Goal: Information Seeking & Learning: Check status

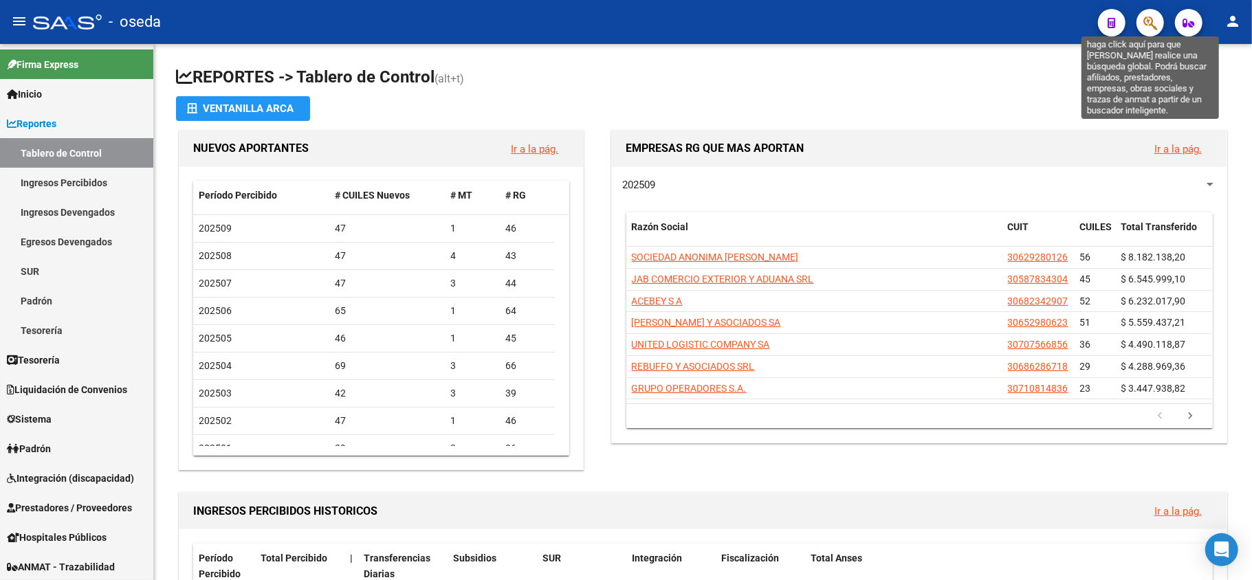
click at [1147, 23] on icon "button" at bounding box center [1151, 23] width 14 height 16
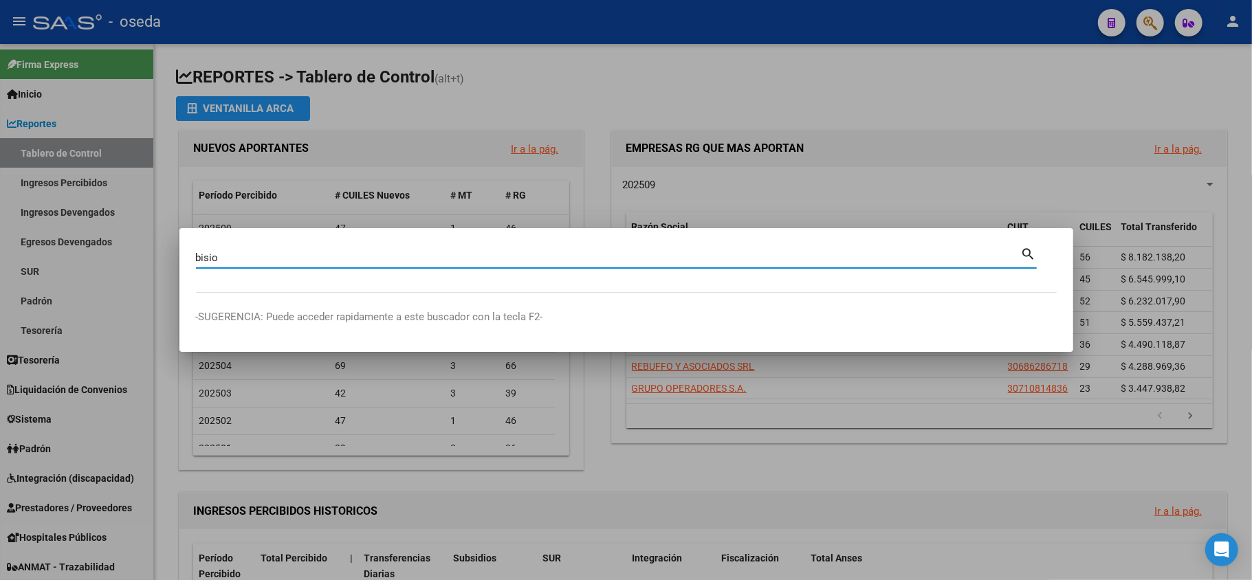
type input "bisio"
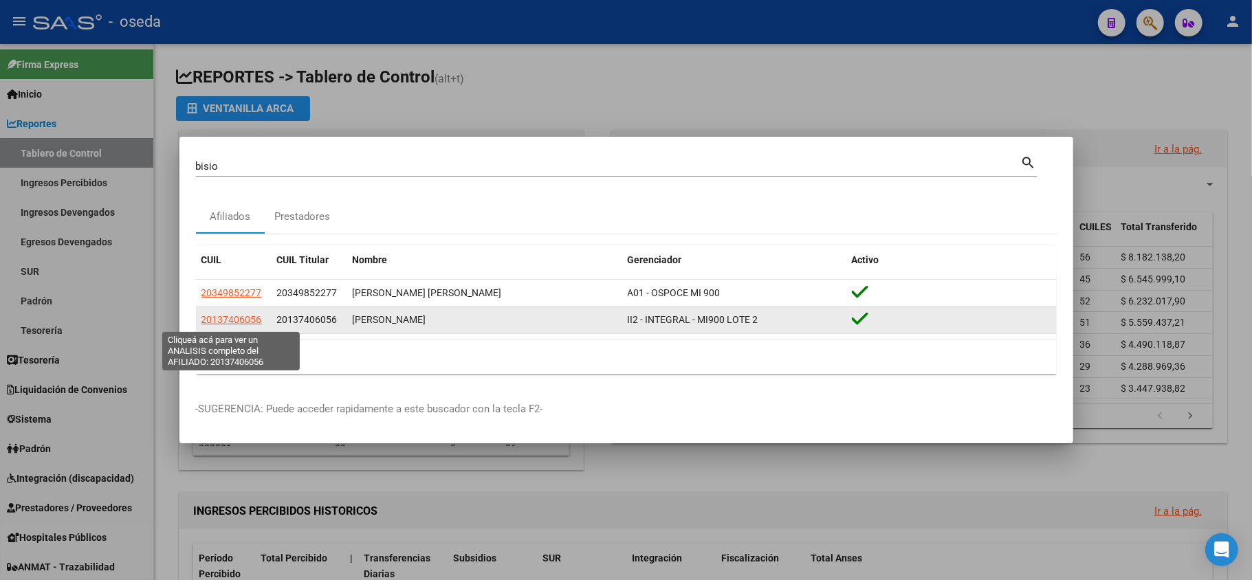
click at [253, 320] on span "20137406056" at bounding box center [232, 319] width 61 height 11
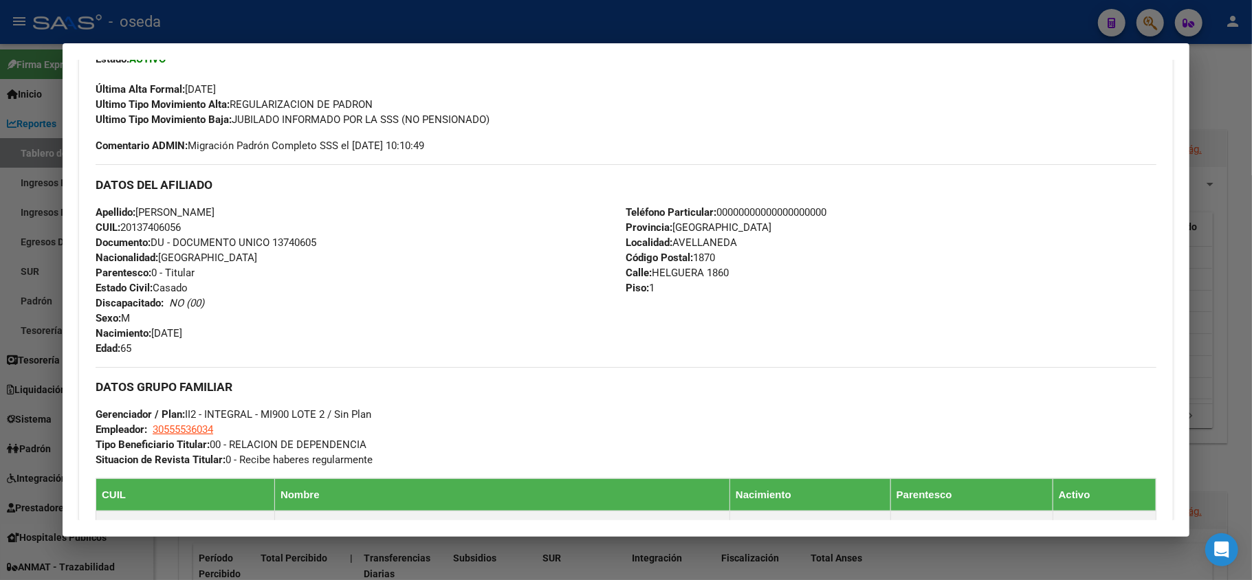
scroll to position [458, 0]
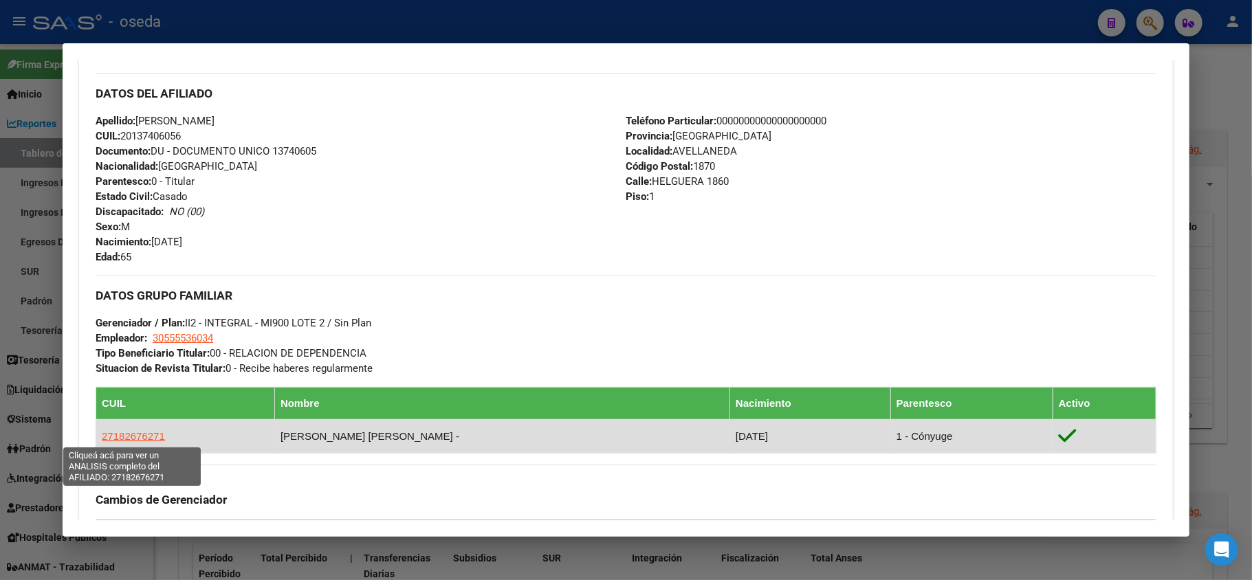
click at [131, 435] on span "27182676271" at bounding box center [133, 437] width 63 height 12
type textarea "27182676271"
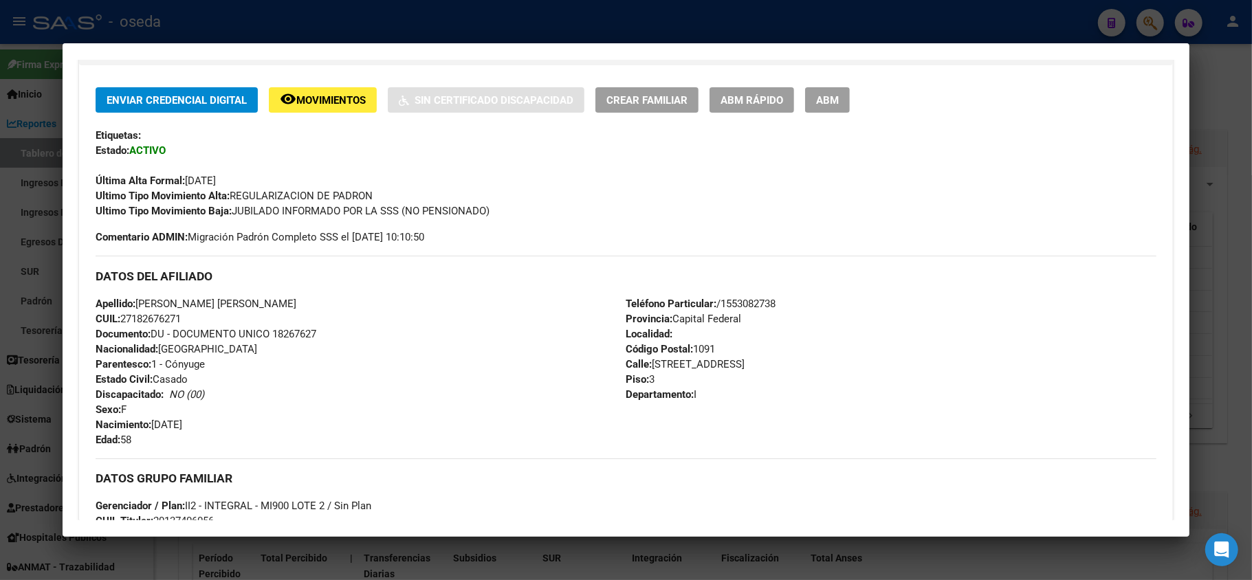
scroll to position [0, 0]
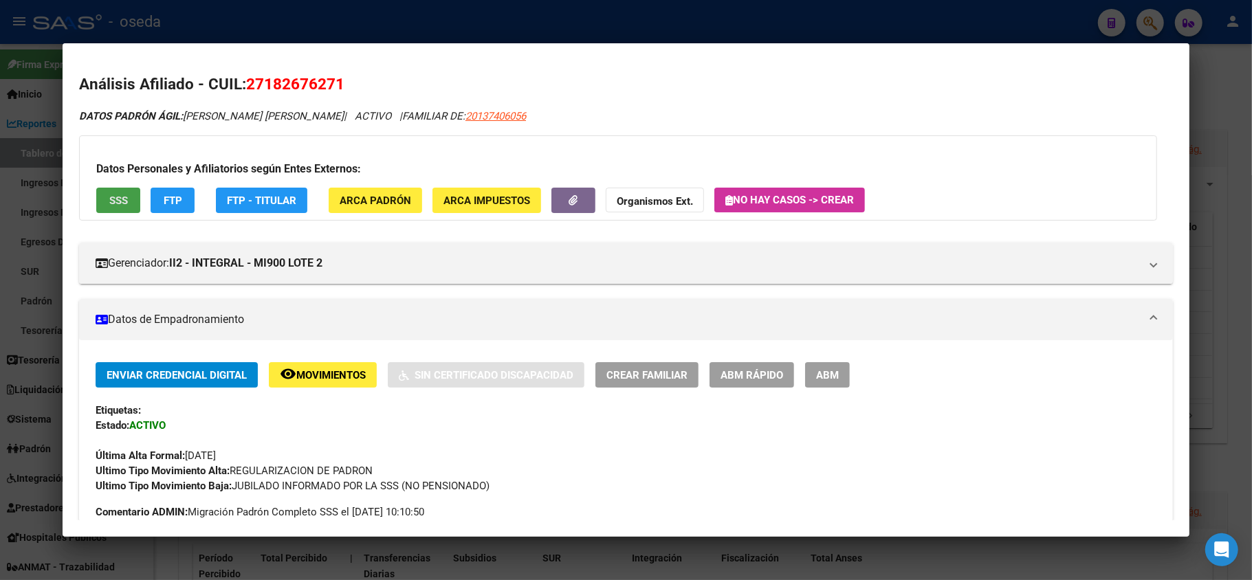
click at [113, 195] on span "SSS" at bounding box center [118, 201] width 19 height 12
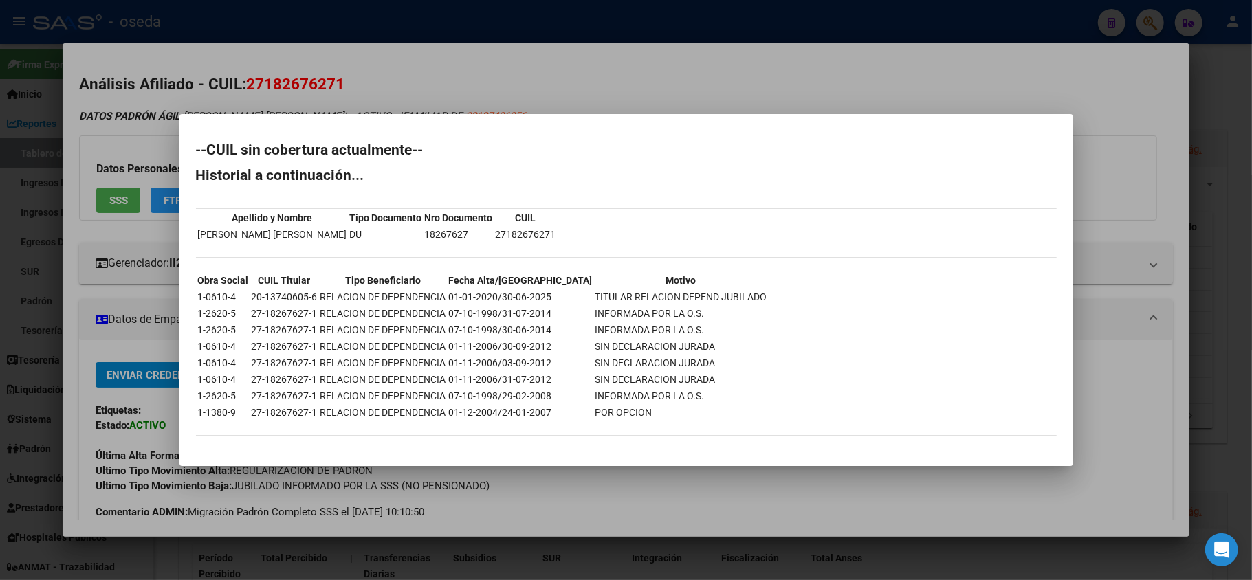
click at [116, 424] on div at bounding box center [626, 290] width 1252 height 580
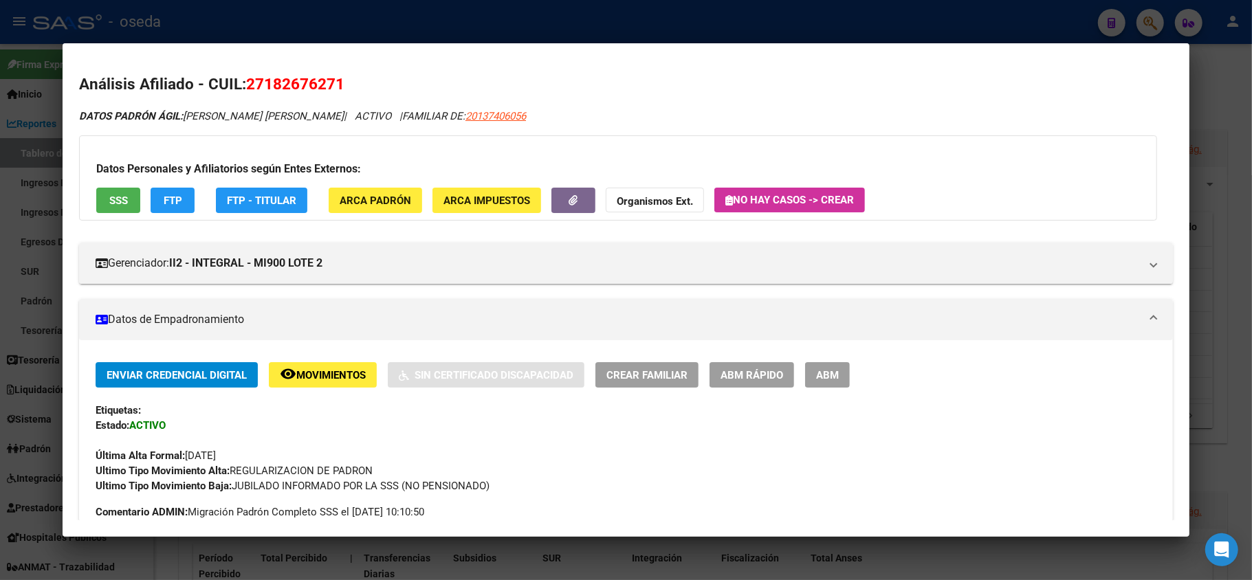
click at [0, 281] on div at bounding box center [626, 290] width 1252 height 580
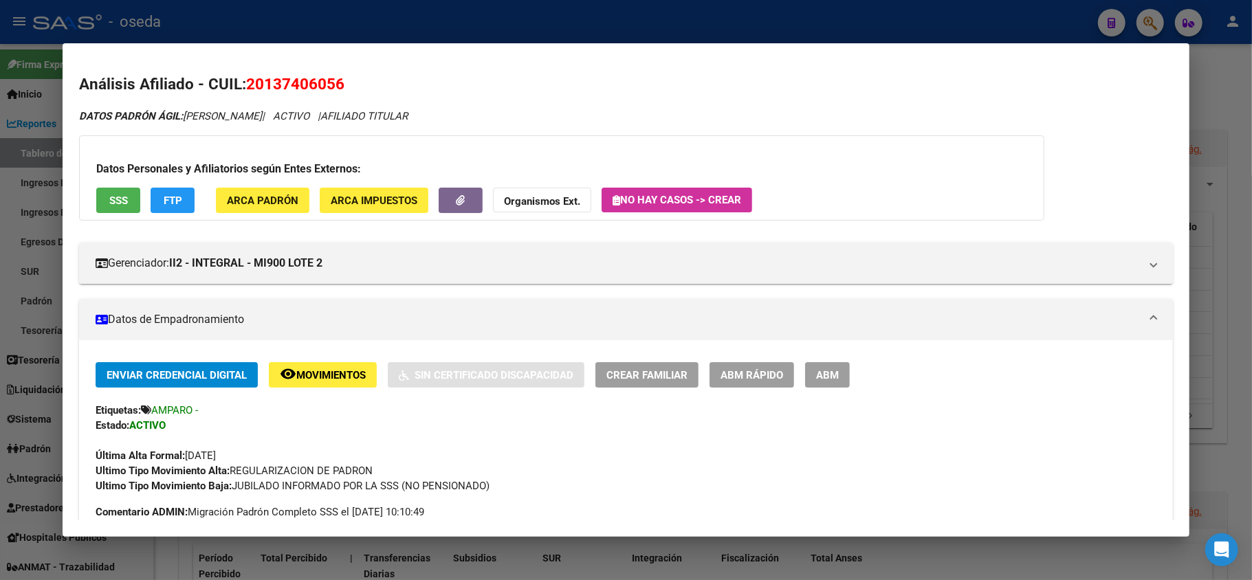
click at [114, 208] on button "SSS" at bounding box center [118, 200] width 44 height 25
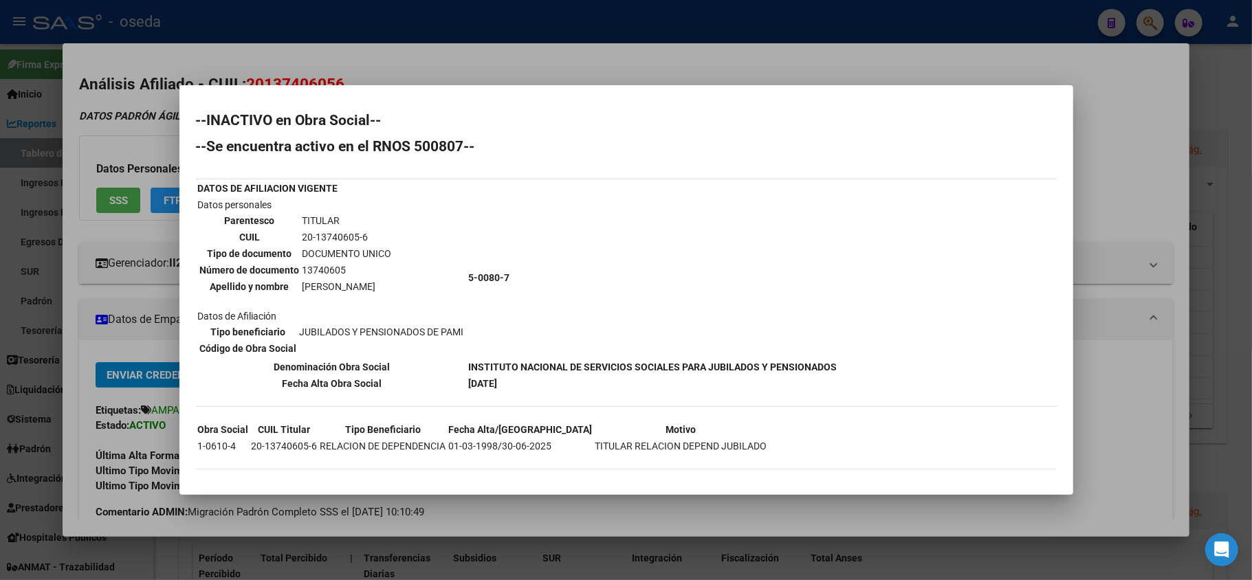
click at [18, 380] on div at bounding box center [626, 290] width 1252 height 580
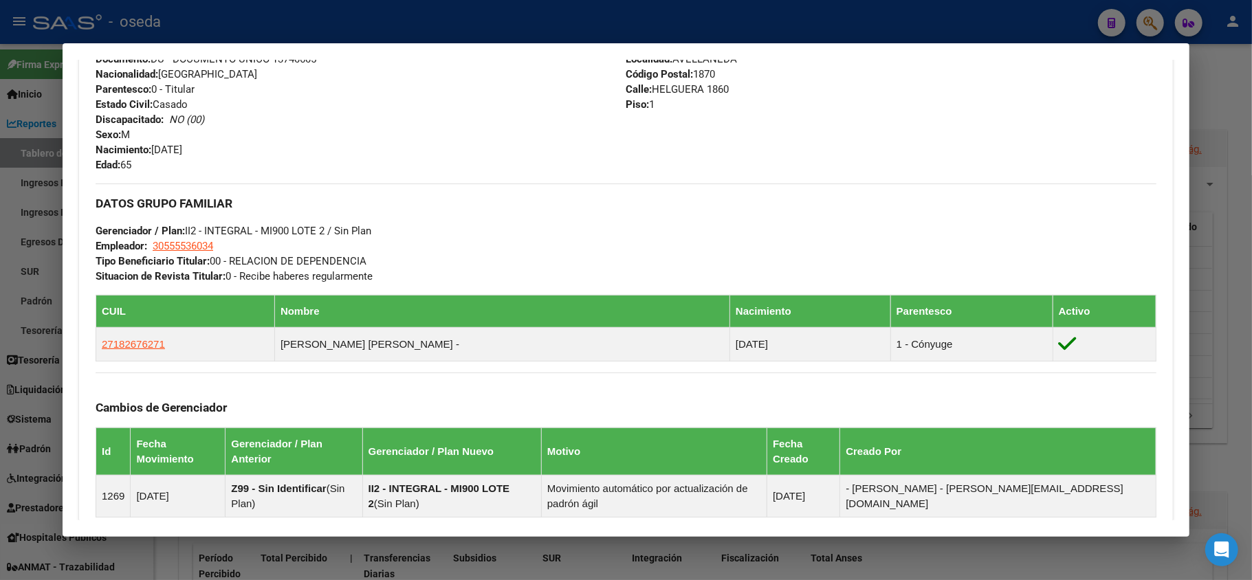
scroll to position [733, 0]
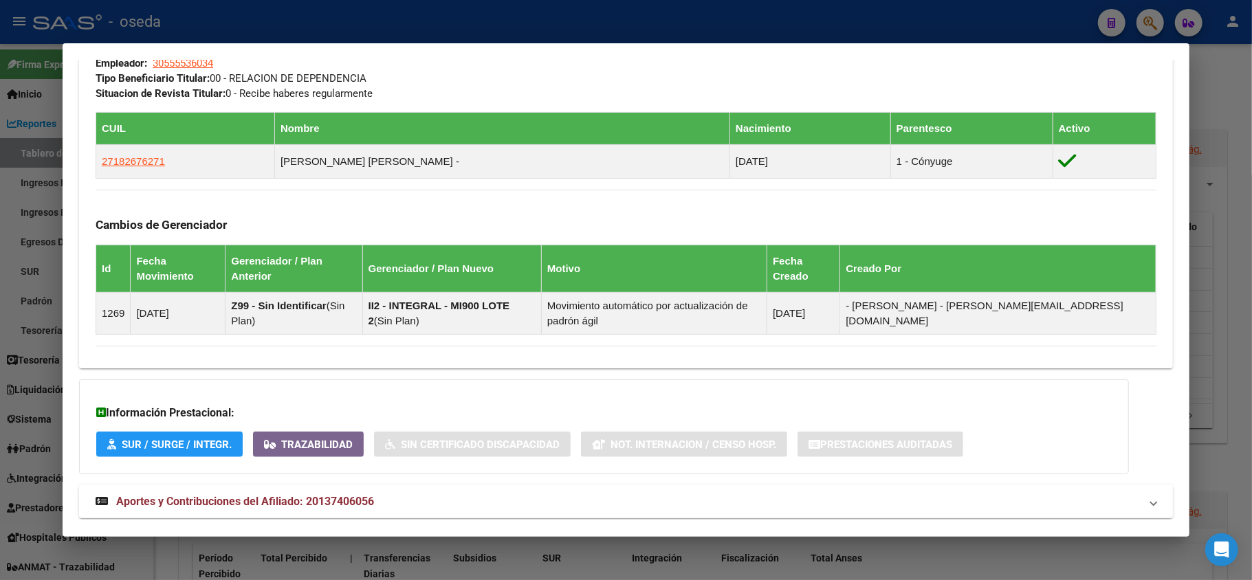
click at [307, 486] on mat-expansion-panel-header "Aportes y Contribuciones del Afiliado: 20137406056" at bounding box center [626, 502] width 1094 height 33
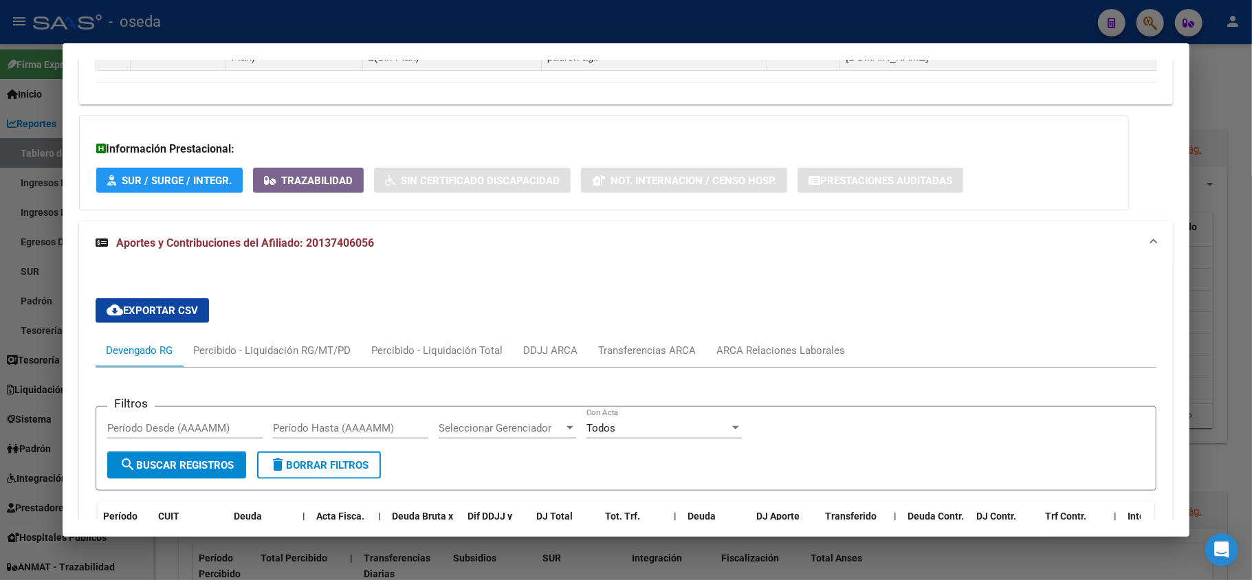
scroll to position [1089, 0]
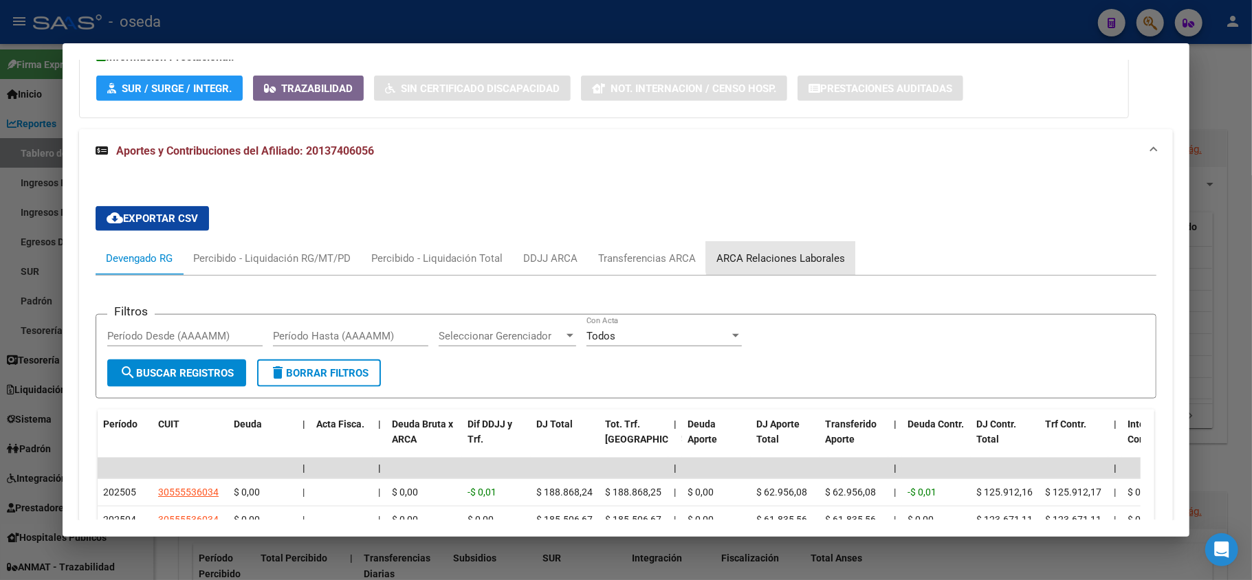
click at [794, 251] on div "ARCA Relaciones Laborales" at bounding box center [781, 258] width 129 height 15
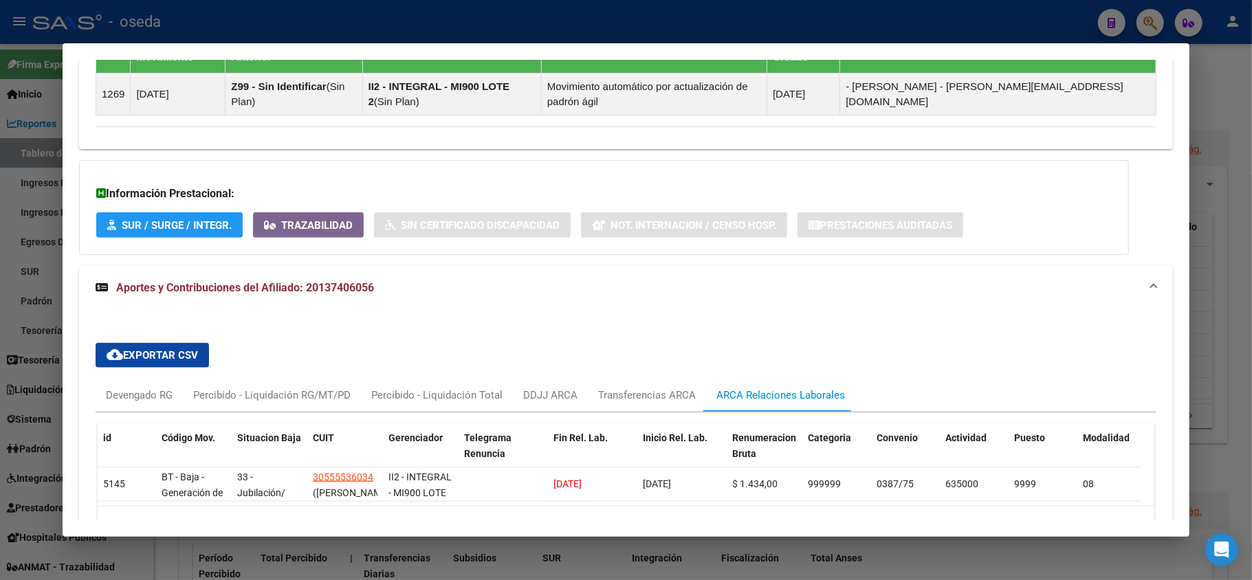
scroll to position [1023, 0]
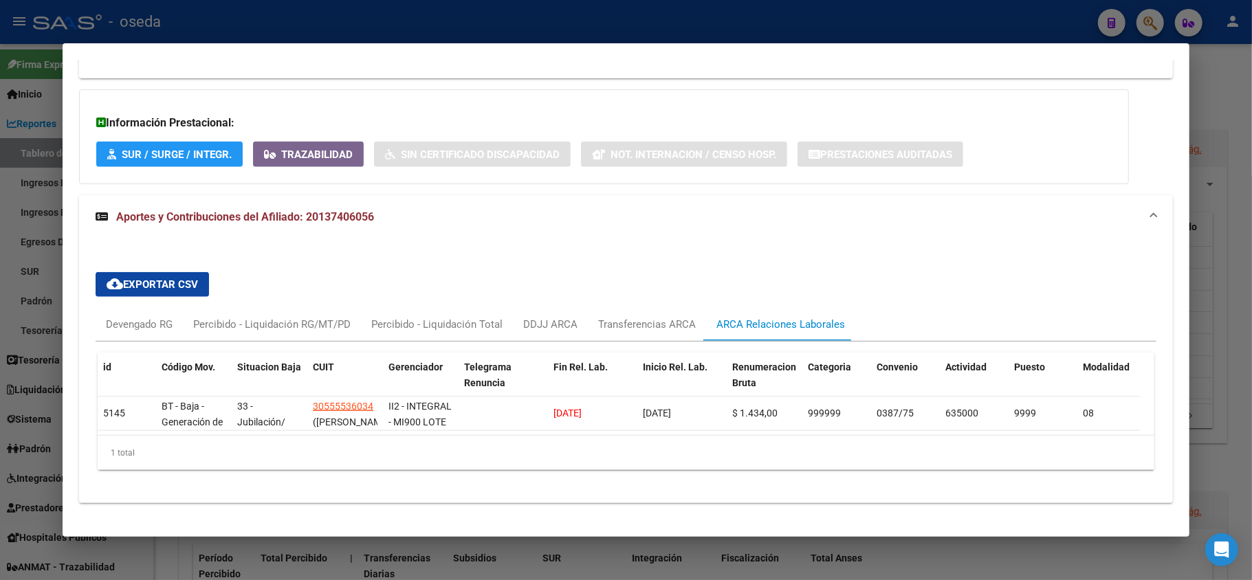
click at [11, 317] on div at bounding box center [626, 290] width 1252 height 580
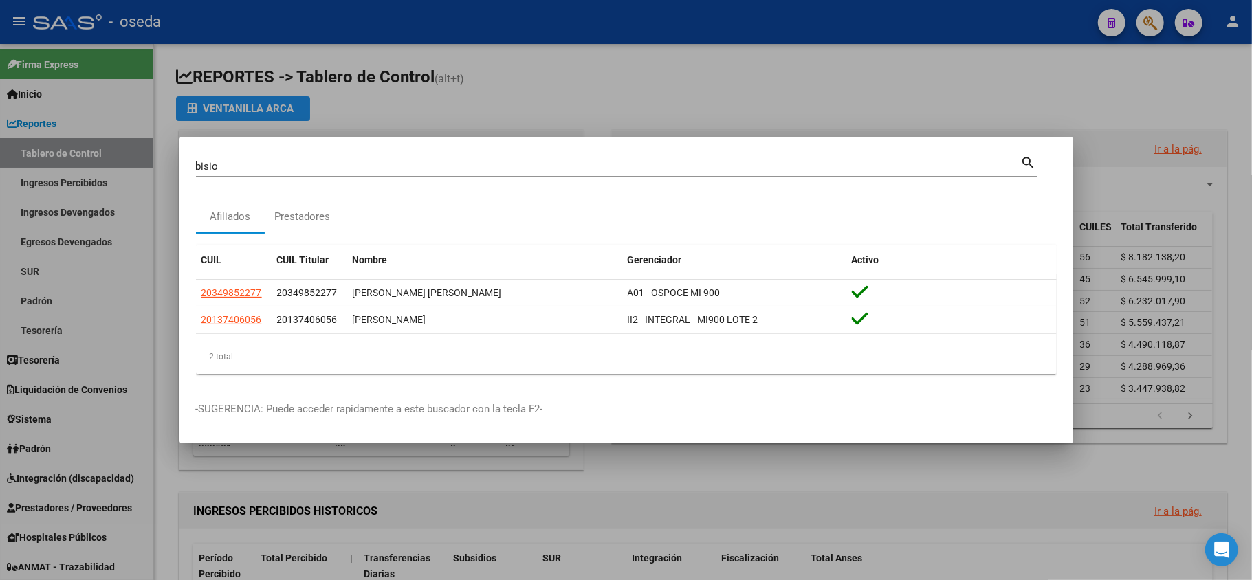
click at [11, 317] on div at bounding box center [626, 290] width 1252 height 580
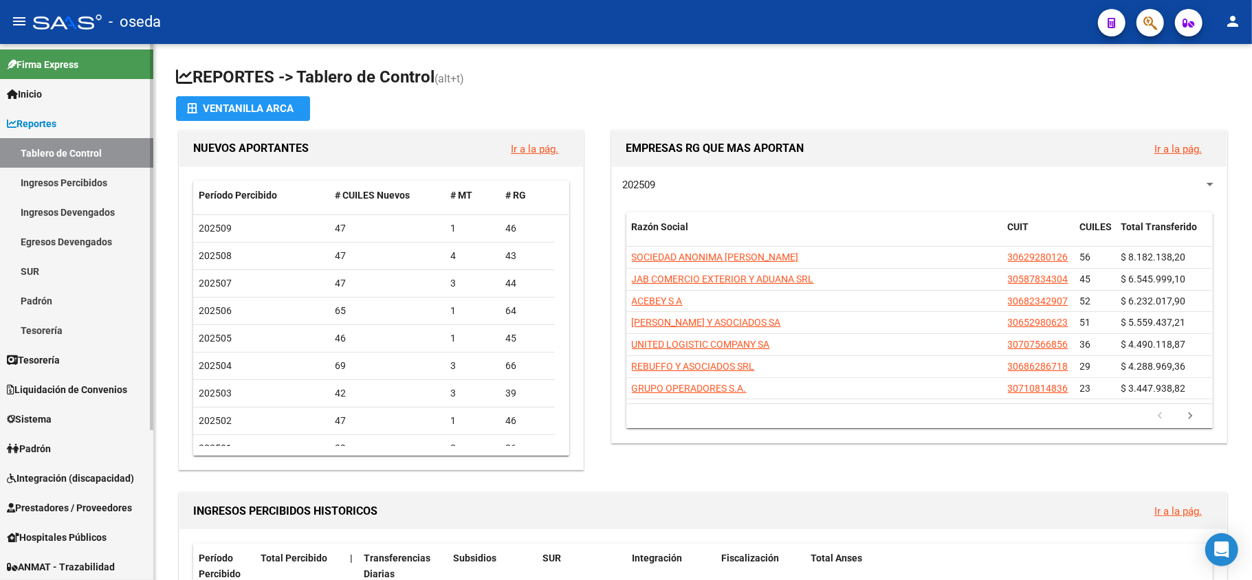
click at [64, 122] on link "Reportes" at bounding box center [76, 124] width 153 height 30
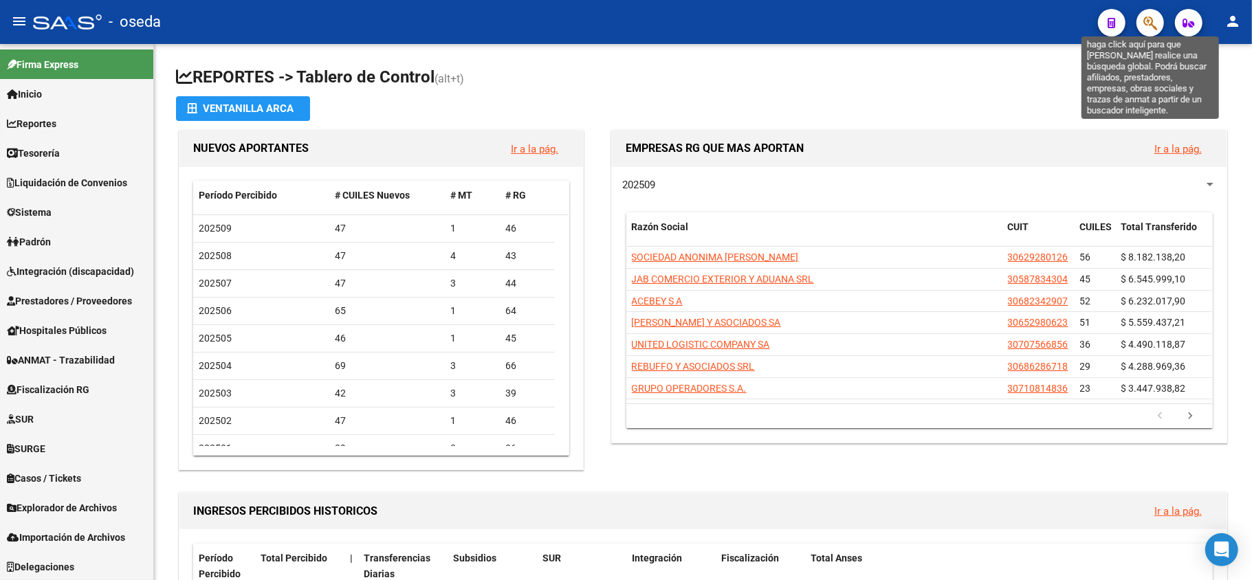
click at [1147, 23] on icon "button" at bounding box center [1151, 23] width 14 height 16
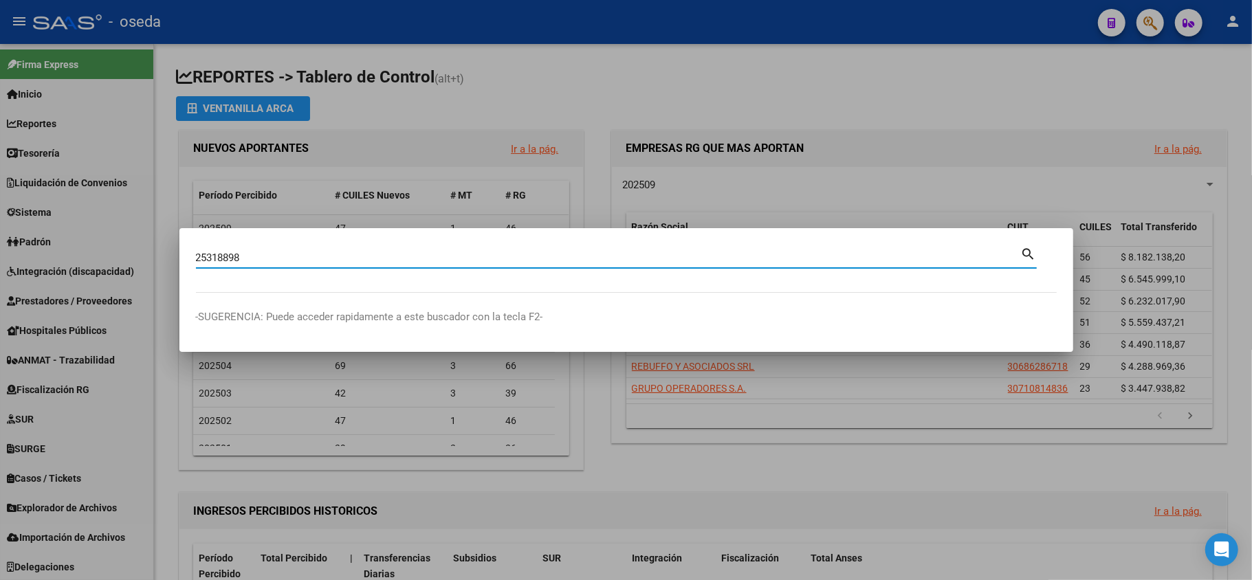
type input "25318898"
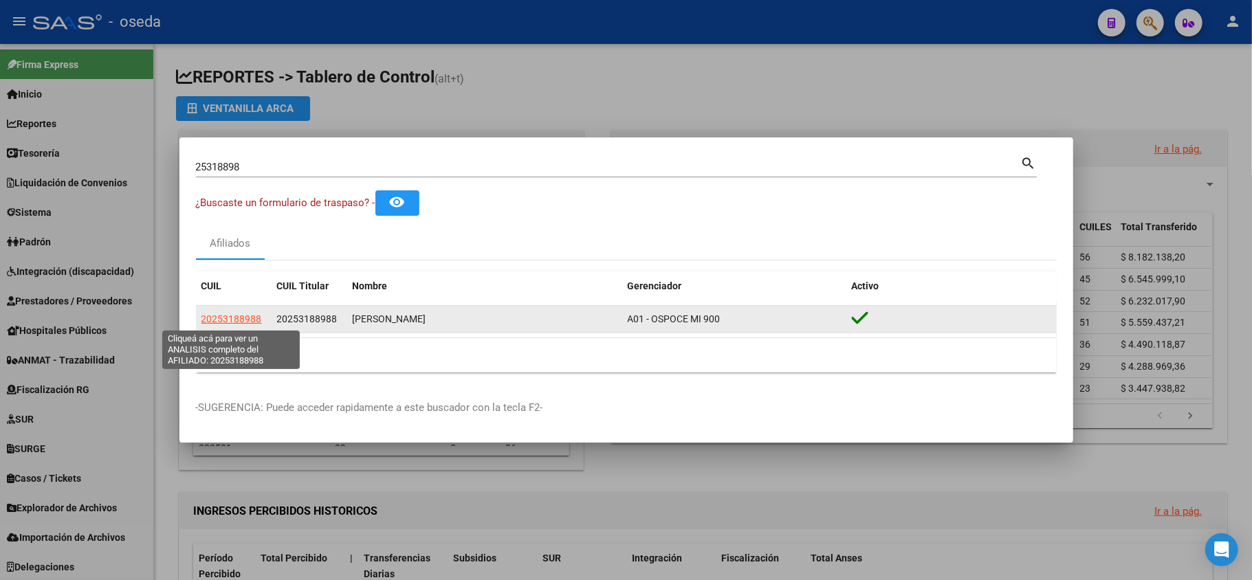
click at [227, 320] on span "20253188988" at bounding box center [232, 319] width 61 height 11
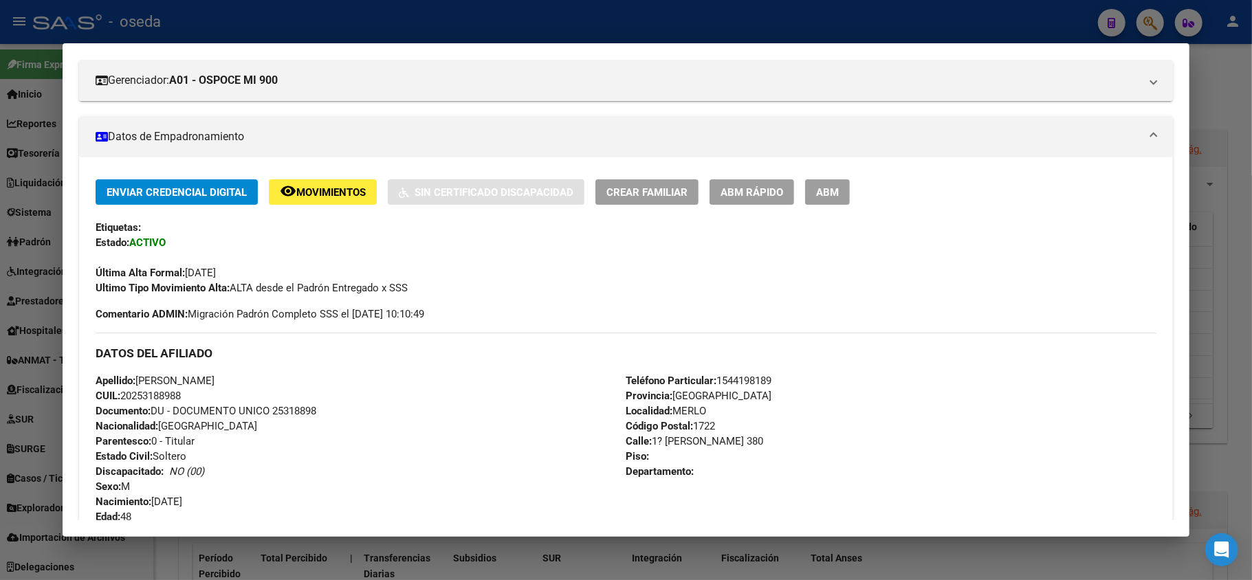
scroll to position [458, 0]
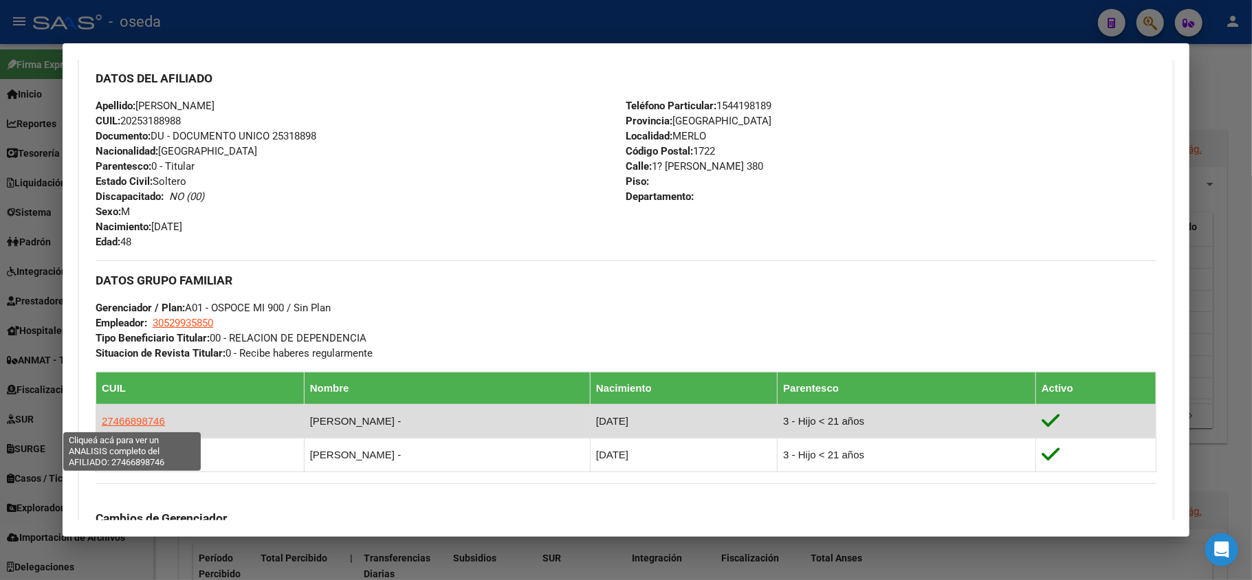
click at [146, 418] on span "27466898746" at bounding box center [133, 421] width 63 height 12
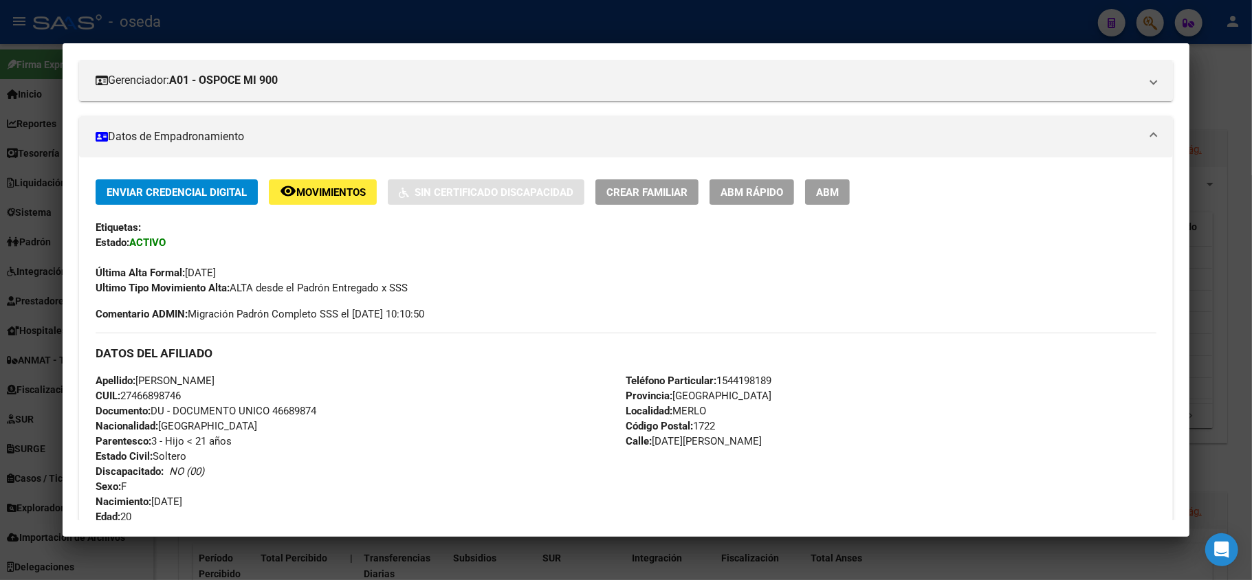
scroll to position [0, 0]
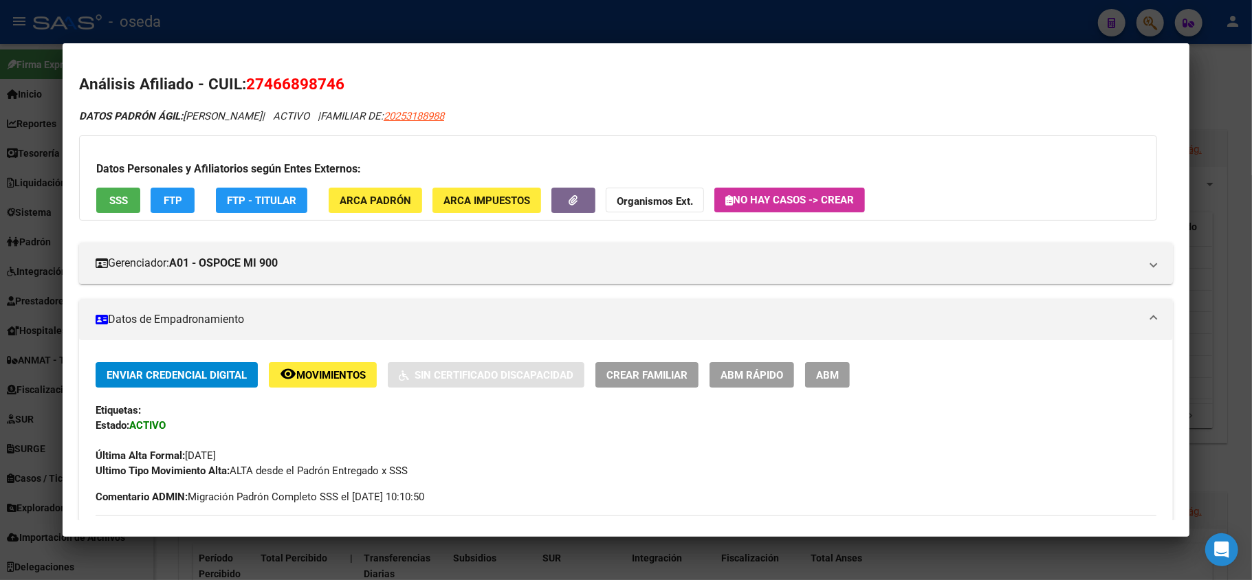
click at [109, 199] on span "SSS" at bounding box center [118, 201] width 19 height 12
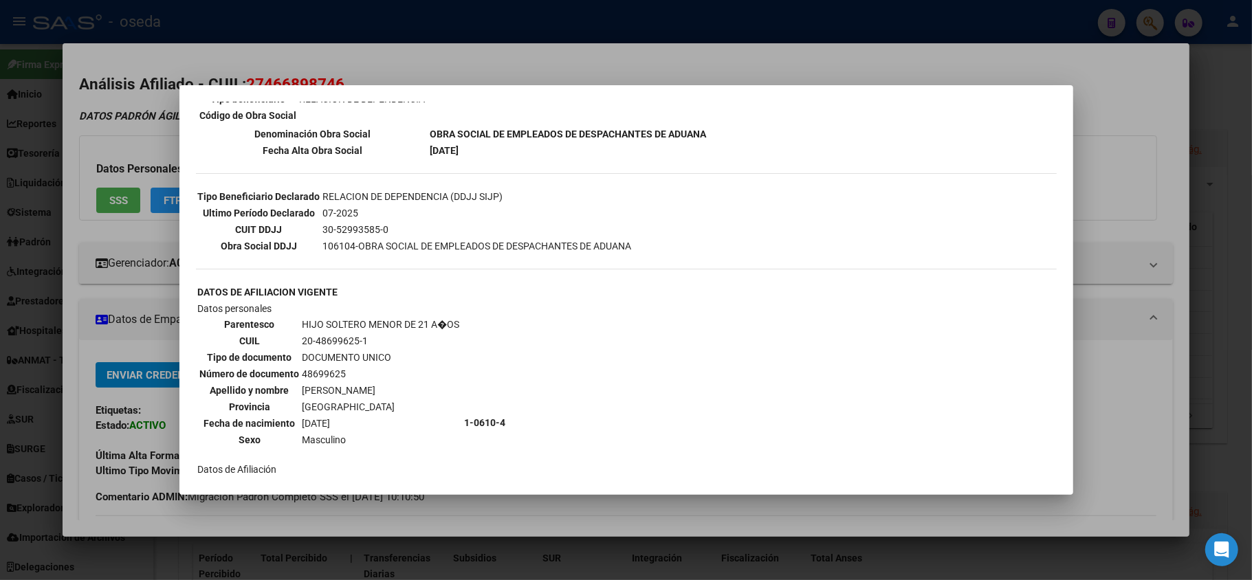
scroll to position [199, 0]
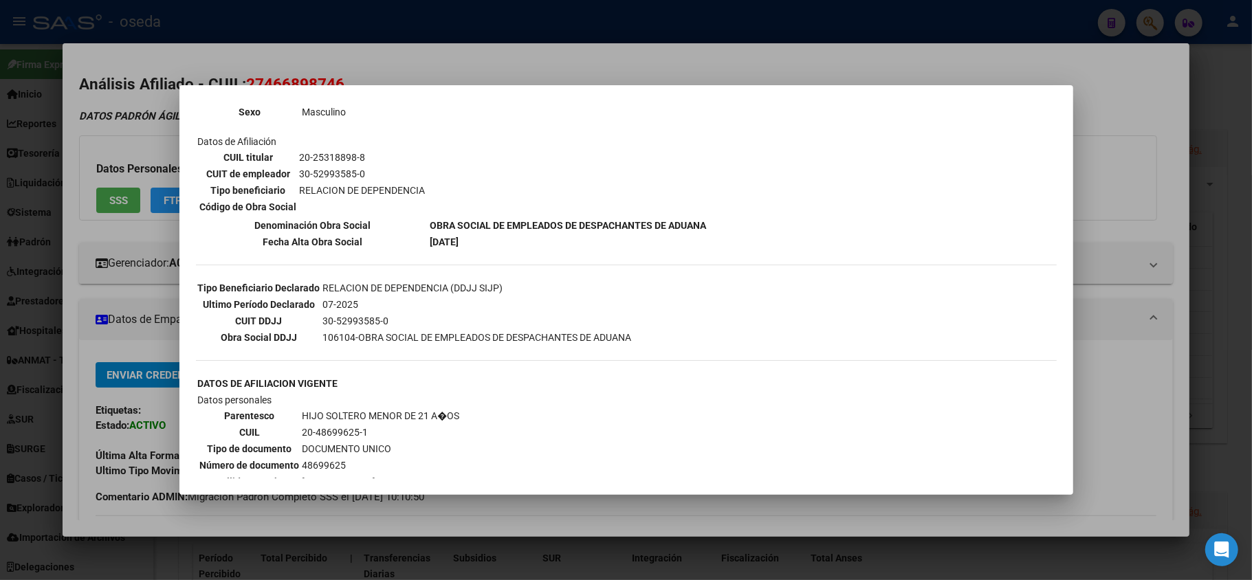
click at [122, 385] on div at bounding box center [626, 290] width 1252 height 580
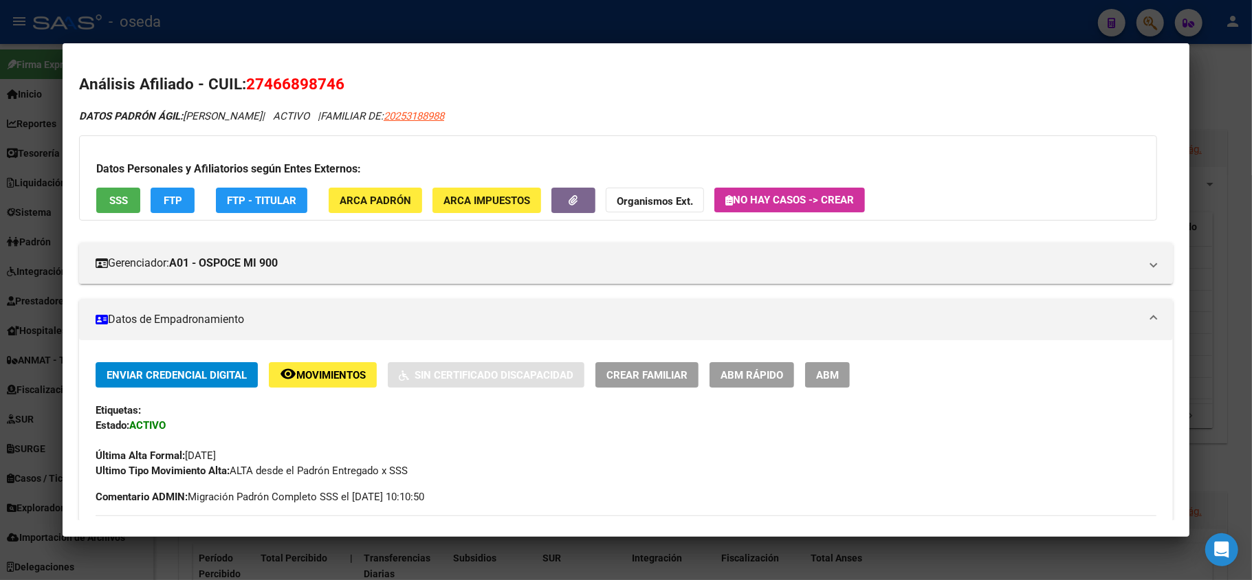
scroll to position [91, 0]
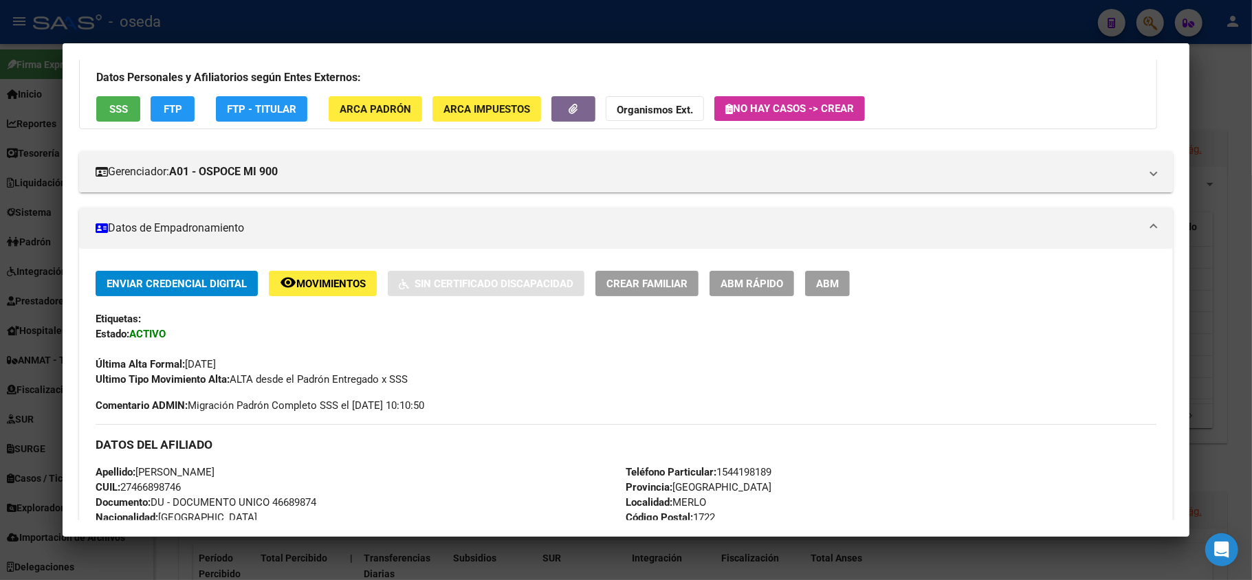
click at [0, 380] on div at bounding box center [626, 290] width 1252 height 580
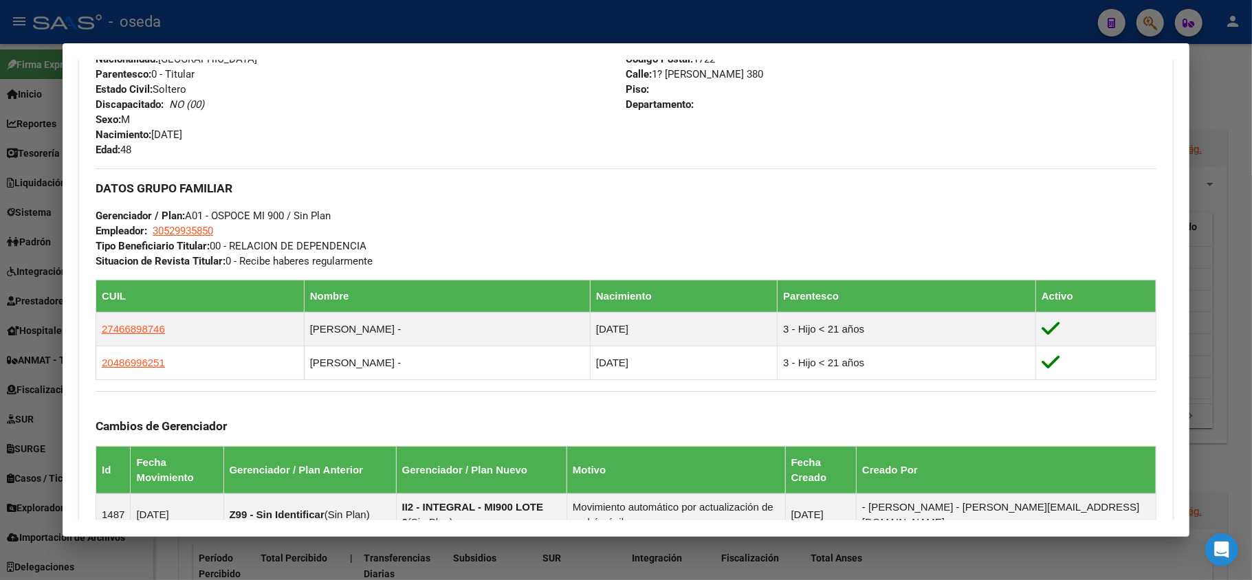
scroll to position [824, 0]
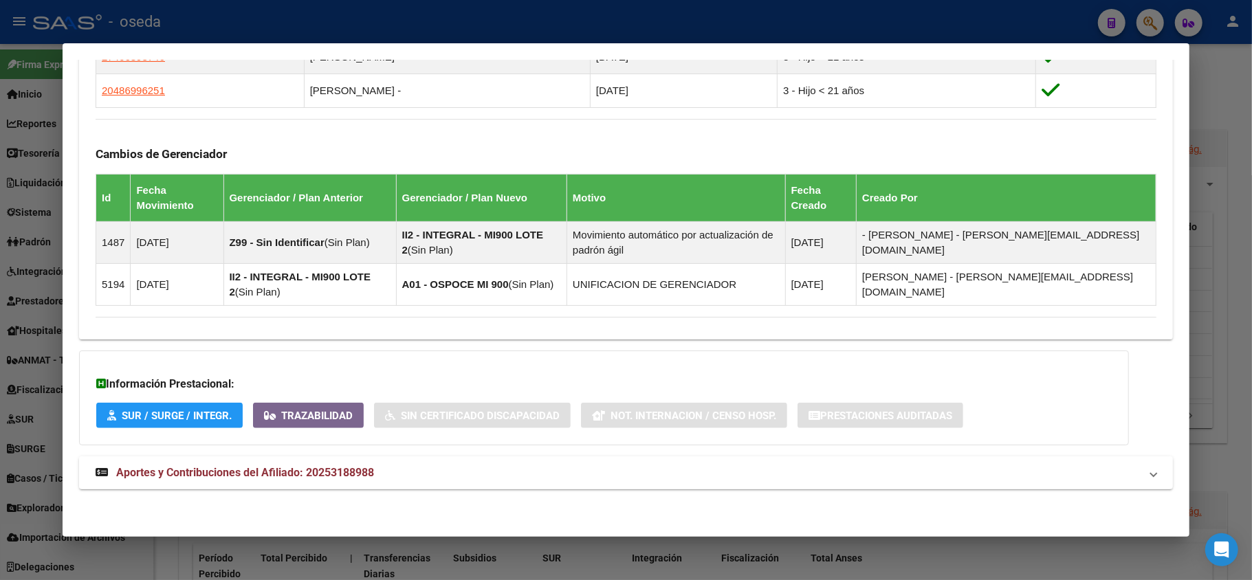
click at [339, 474] on span "Aportes y Contribuciones del Afiliado: 20253188988" at bounding box center [245, 472] width 258 height 13
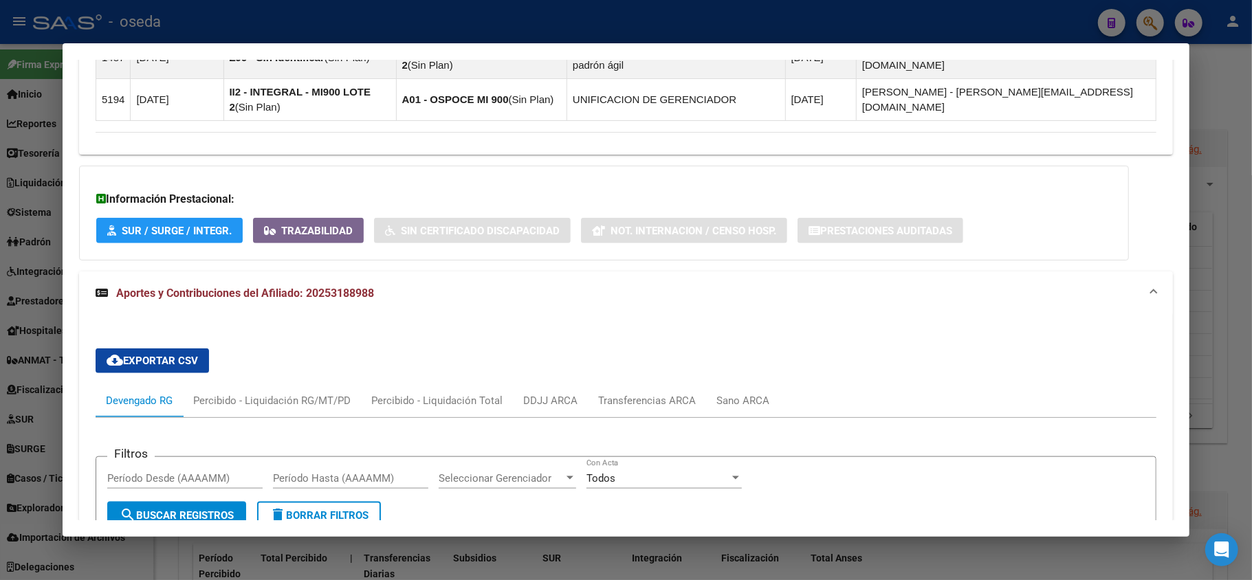
scroll to position [1283, 0]
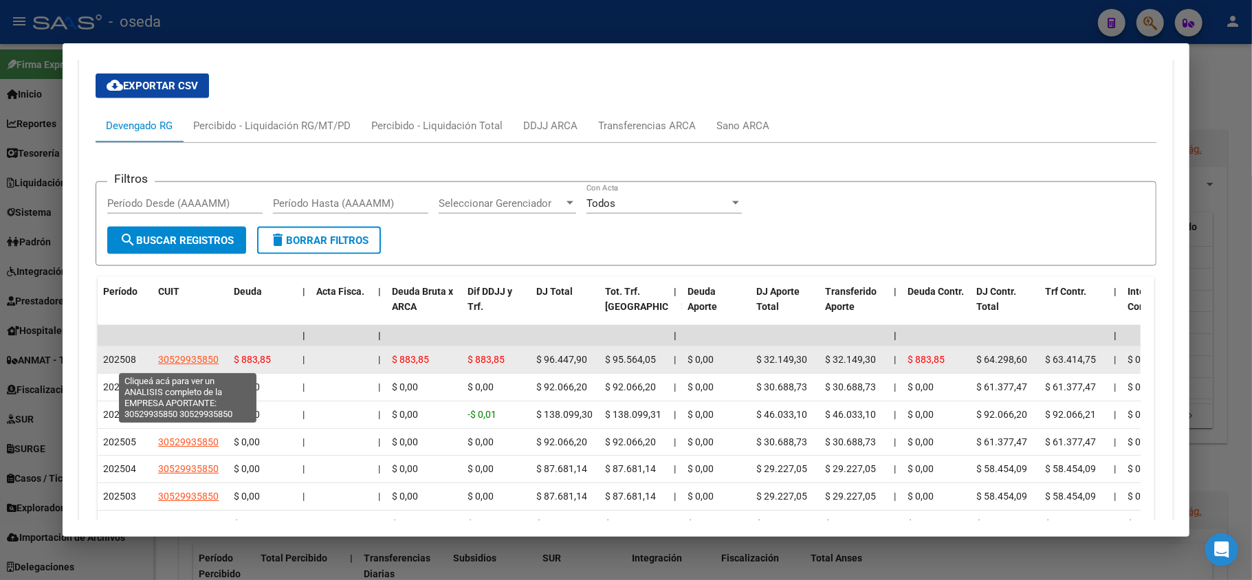
click at [184, 361] on span "30529935850" at bounding box center [188, 359] width 61 height 11
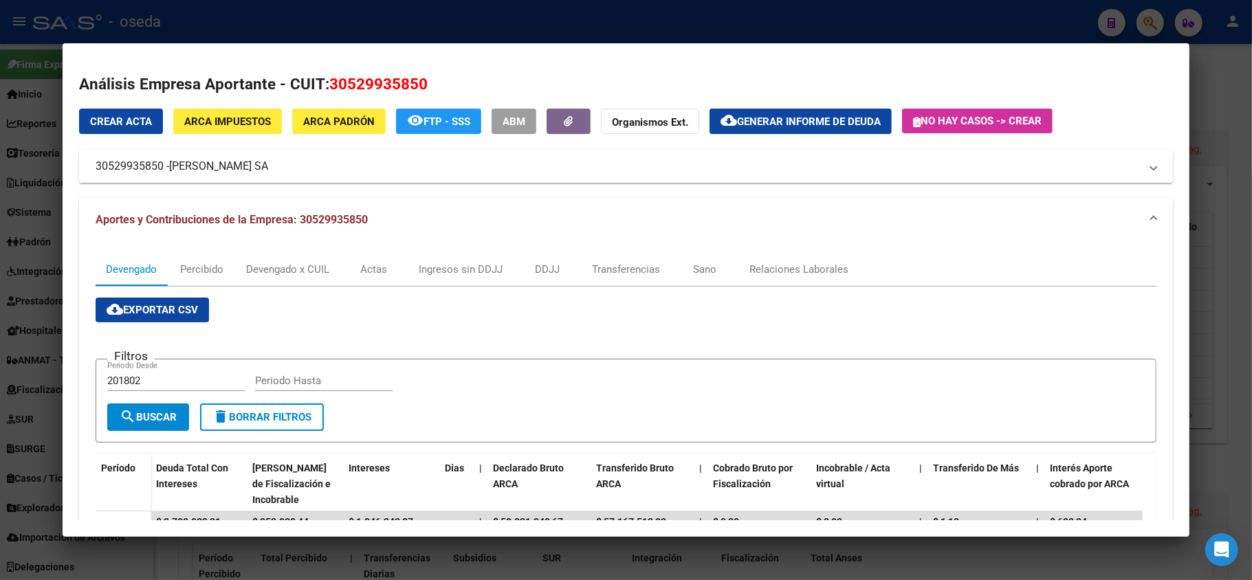
click at [0, 342] on div at bounding box center [626, 290] width 1252 height 580
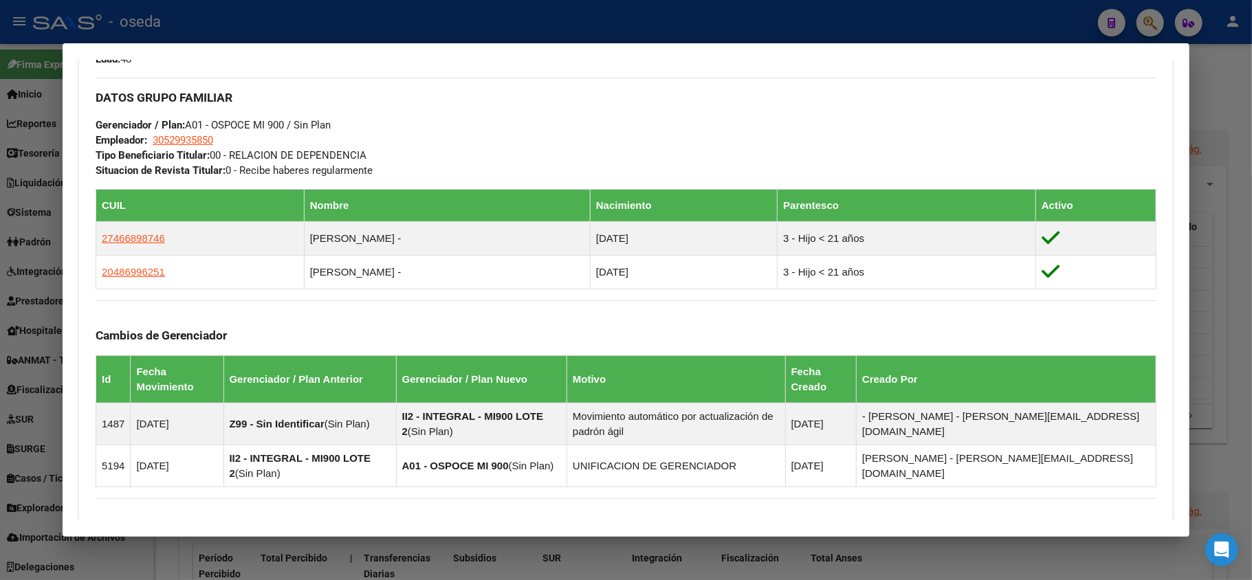
scroll to position [549, 0]
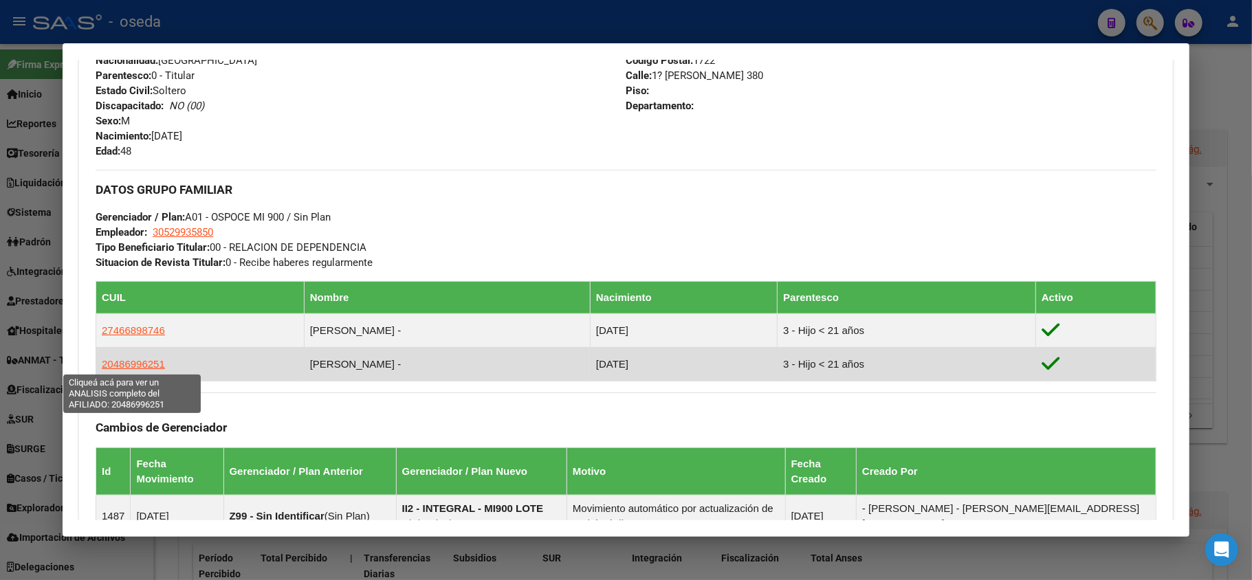
click at [138, 358] on span "20486996251" at bounding box center [133, 364] width 63 height 12
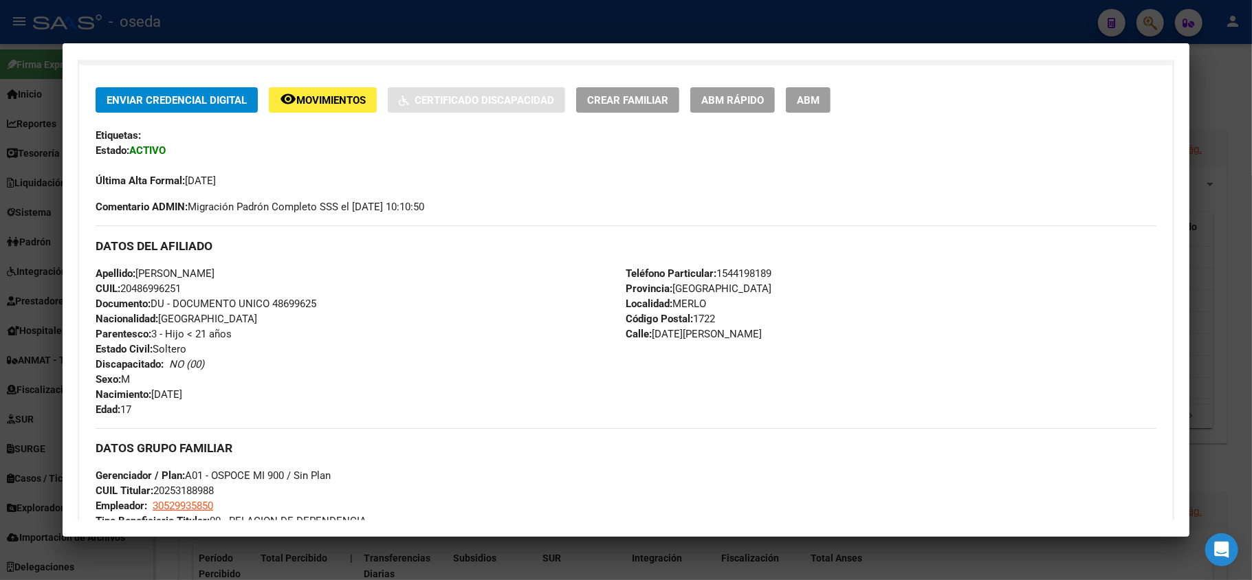
scroll to position [458, 0]
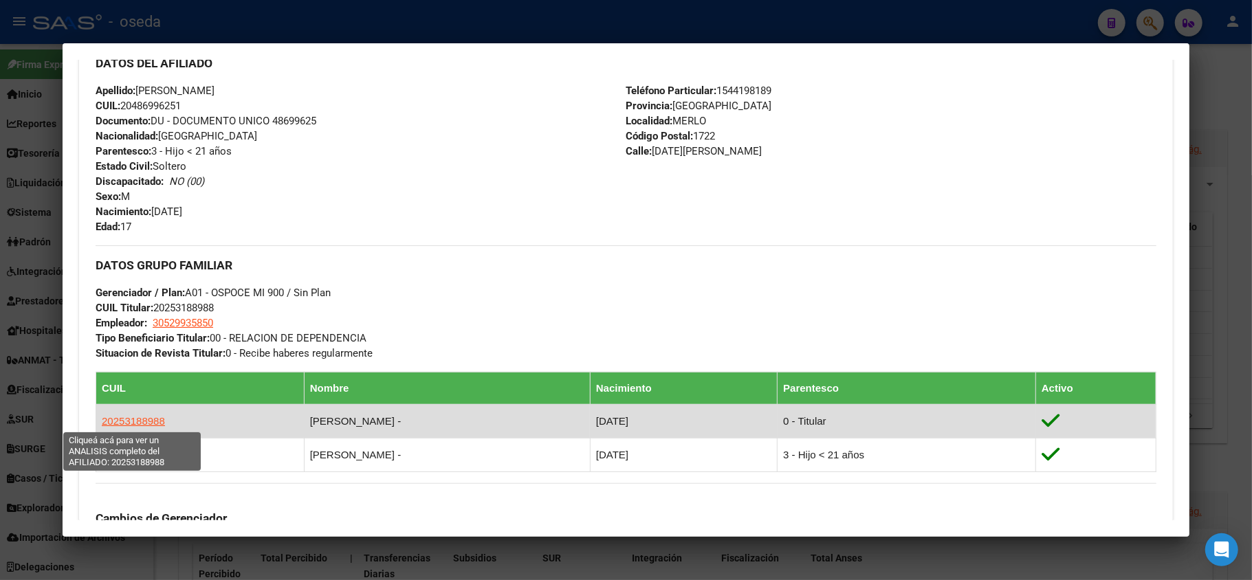
click at [113, 424] on span "20253188988" at bounding box center [133, 421] width 63 height 12
type textarea "20253188988"
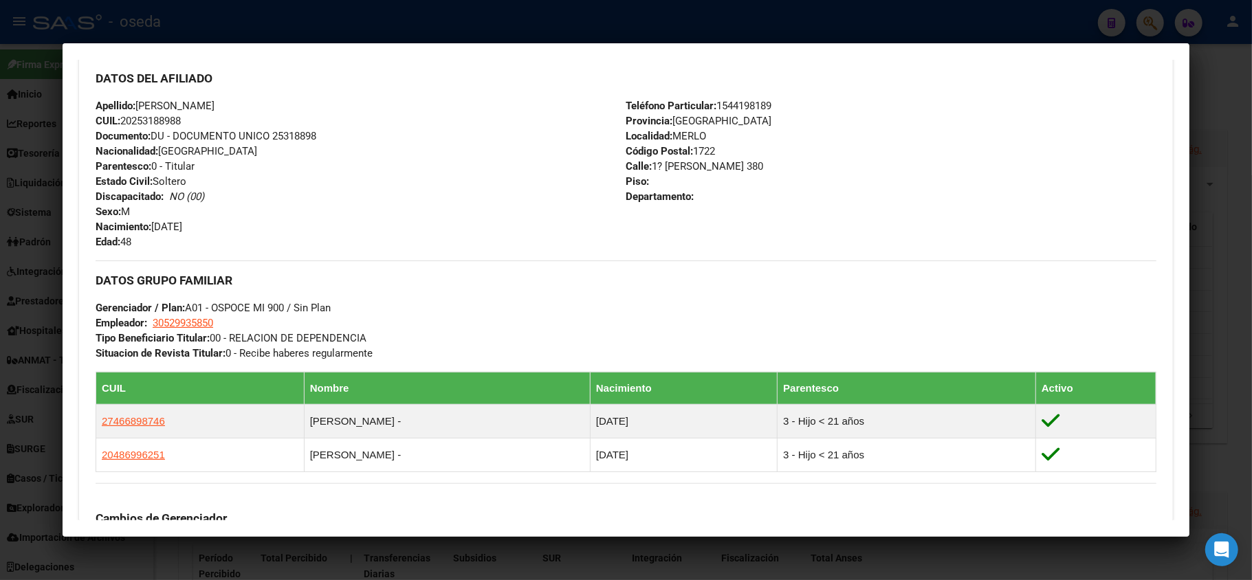
click at [0, 316] on div at bounding box center [626, 290] width 1252 height 580
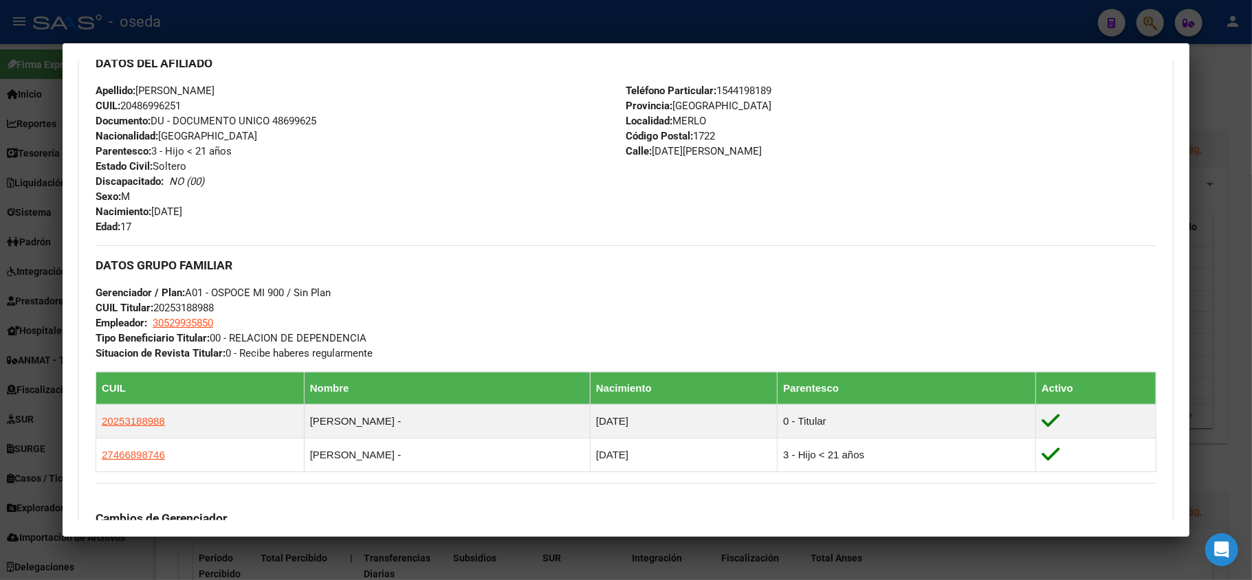
click at [1, 315] on div at bounding box center [626, 290] width 1252 height 580
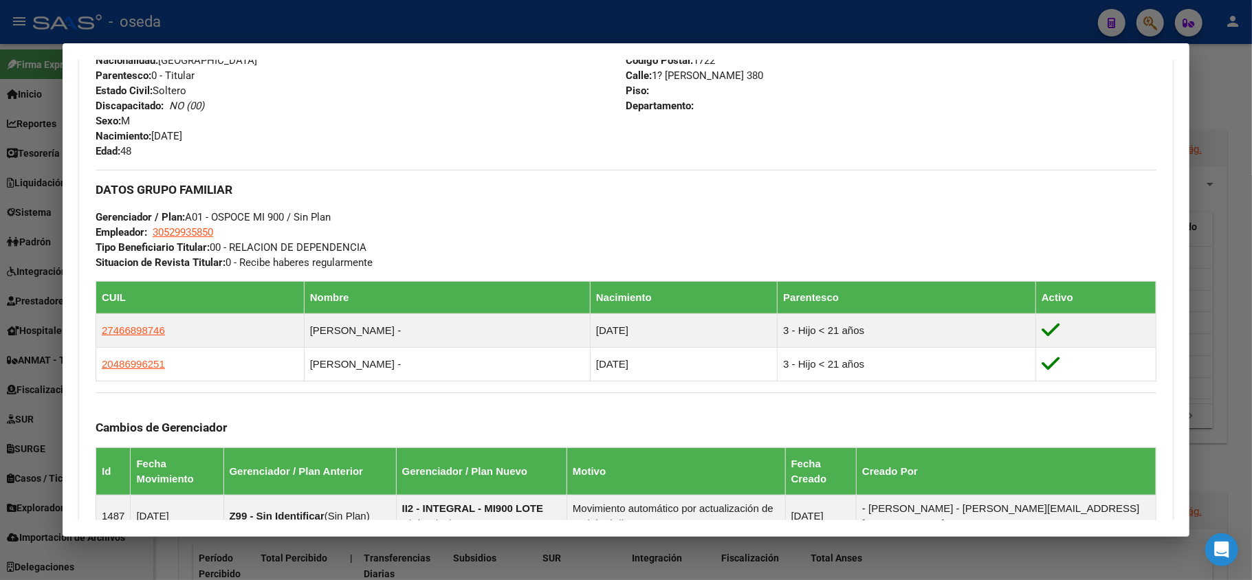
click at [0, 308] on div at bounding box center [626, 290] width 1252 height 580
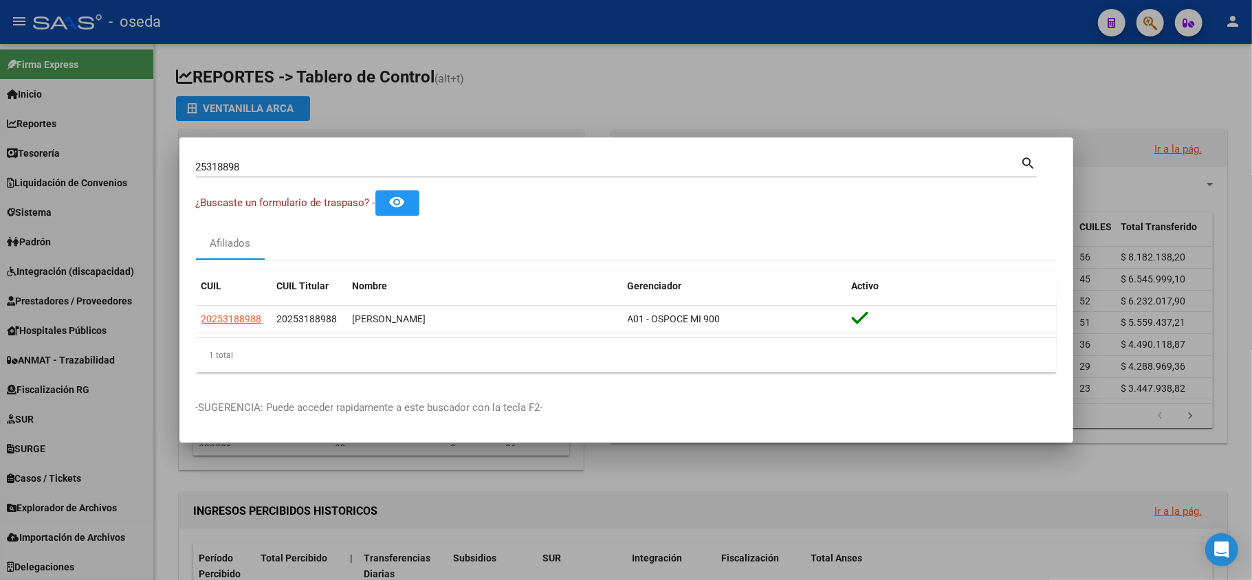
click at [545, 105] on div at bounding box center [626, 290] width 1252 height 580
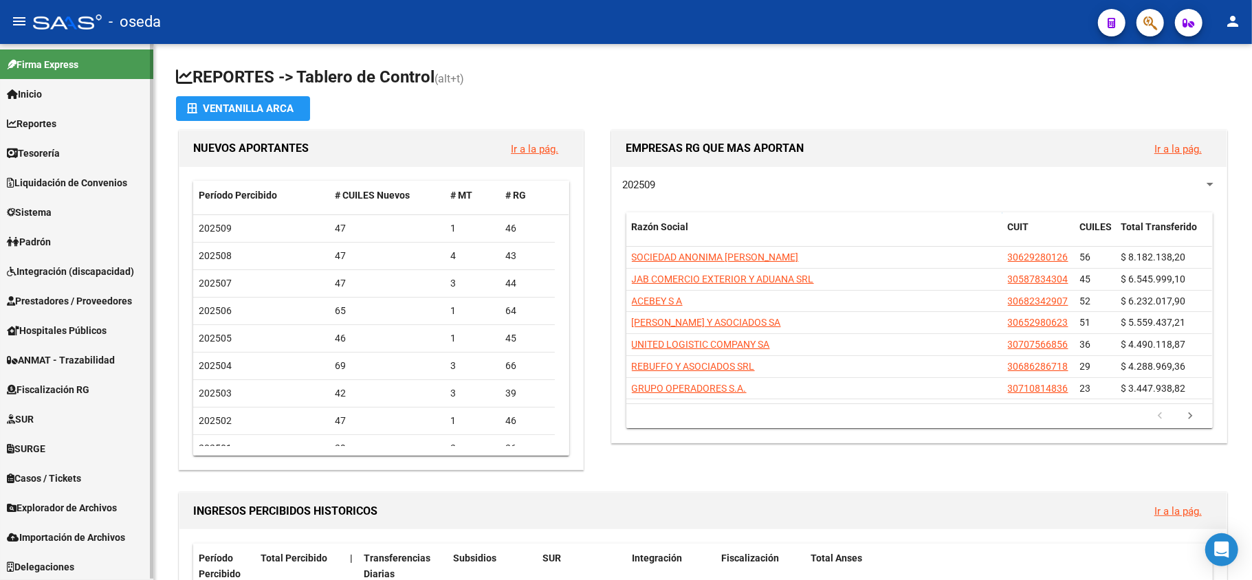
click at [37, 307] on span "Prestadores / Proveedores" at bounding box center [69, 301] width 125 height 15
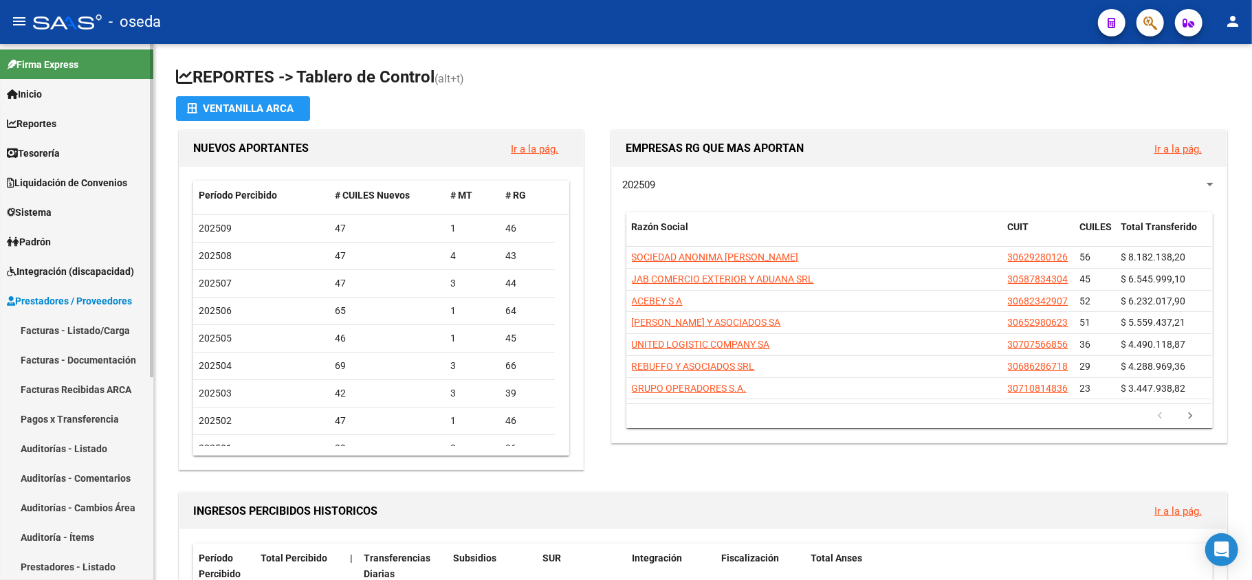
click at [63, 384] on link "Facturas Recibidas ARCA" at bounding box center [76, 390] width 153 height 30
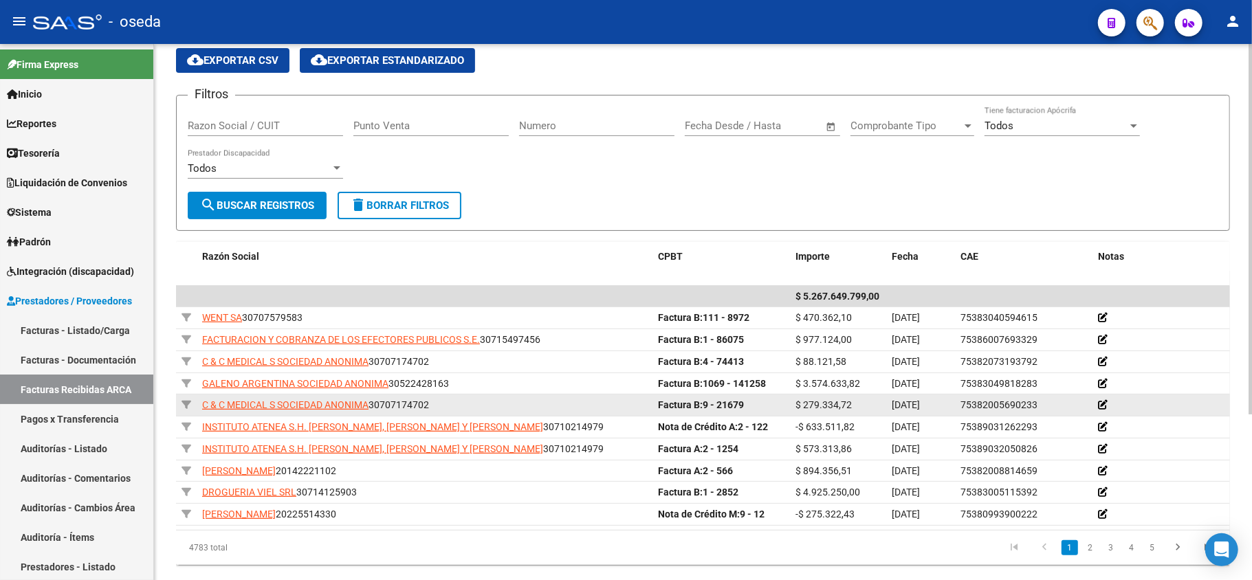
scroll to position [239, 0]
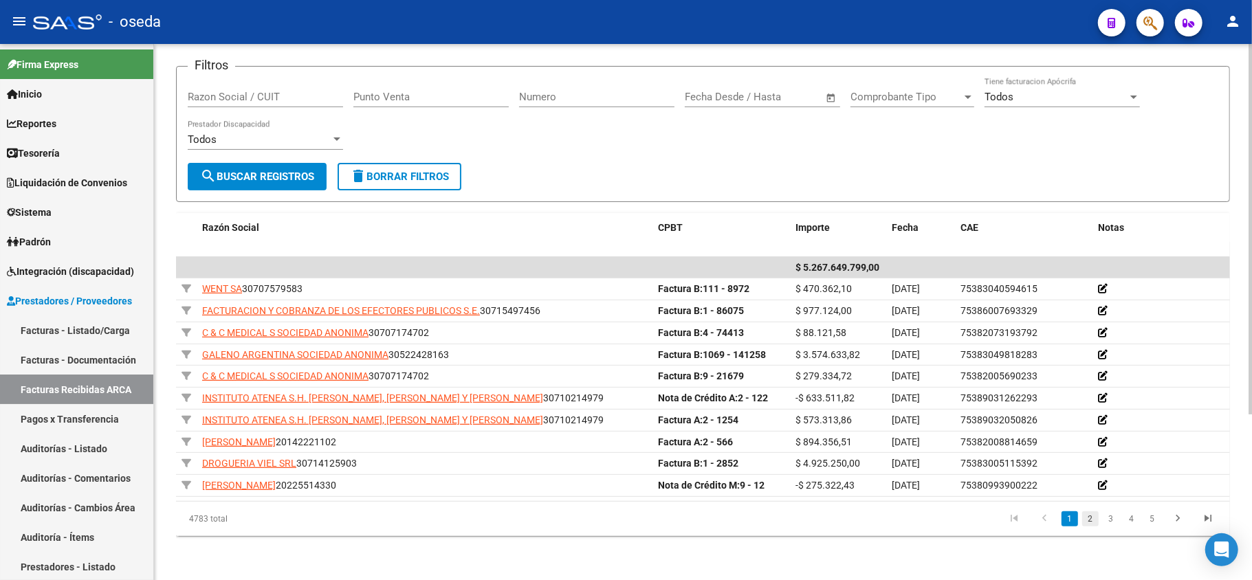
click at [1093, 523] on link "2" at bounding box center [1090, 519] width 17 height 15
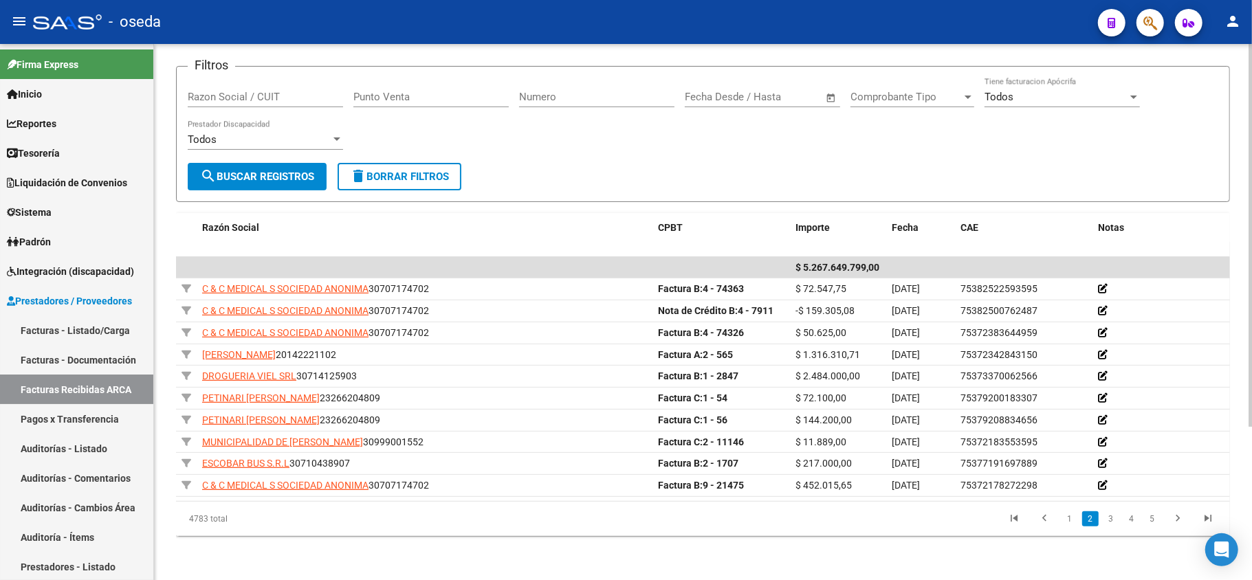
scroll to position [215, 0]
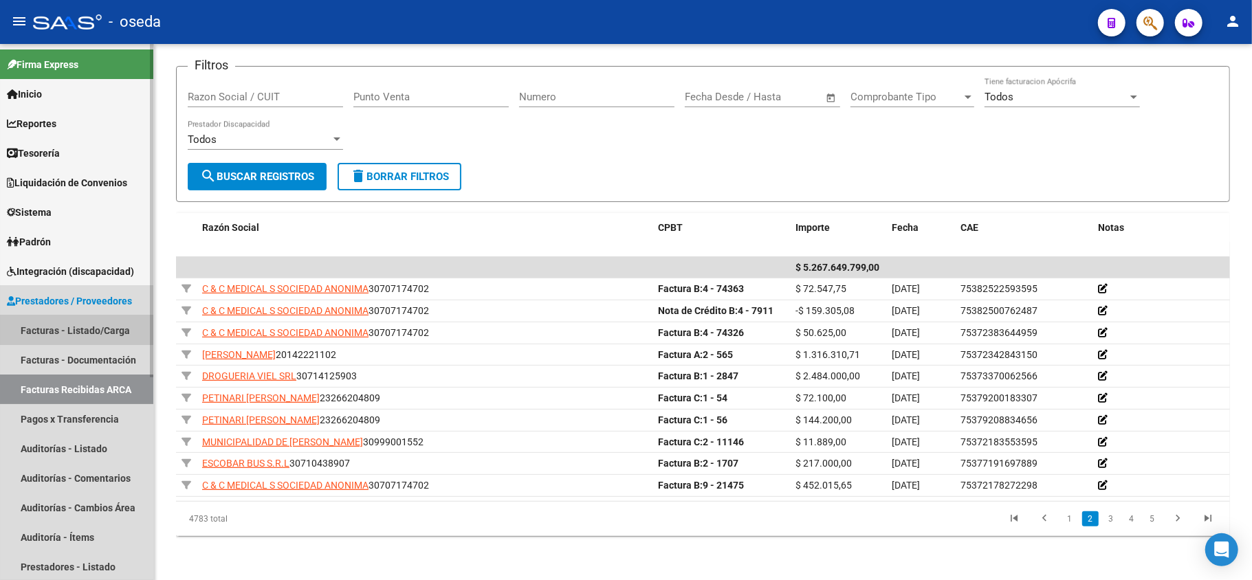
click at [74, 322] on link "Facturas - Listado/Carga" at bounding box center [76, 331] width 153 height 30
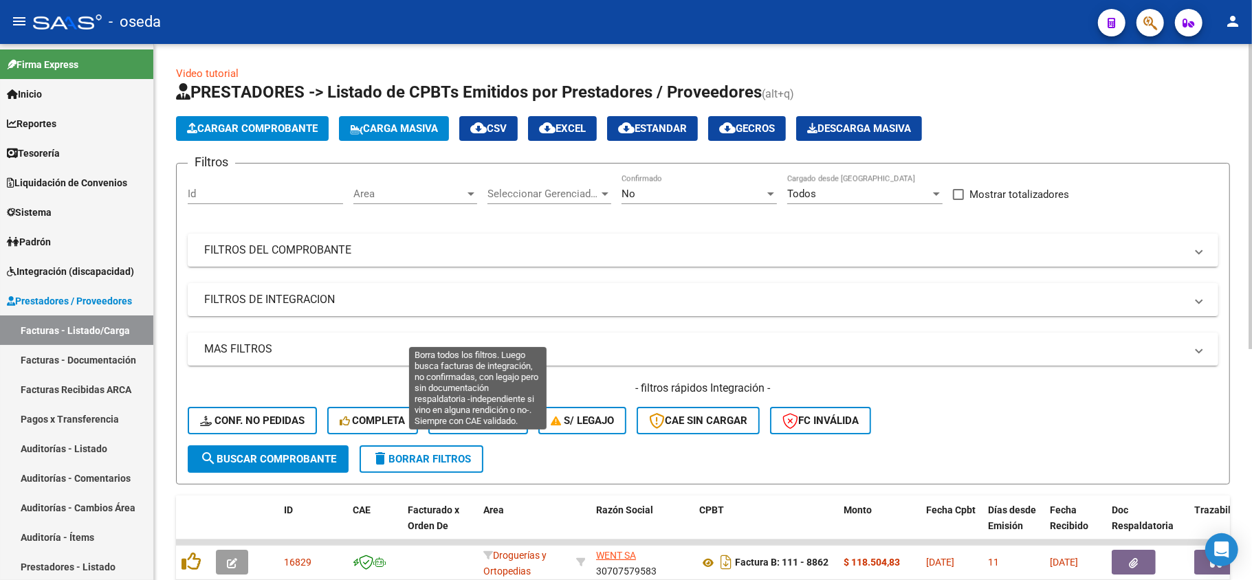
scroll to position [183, 0]
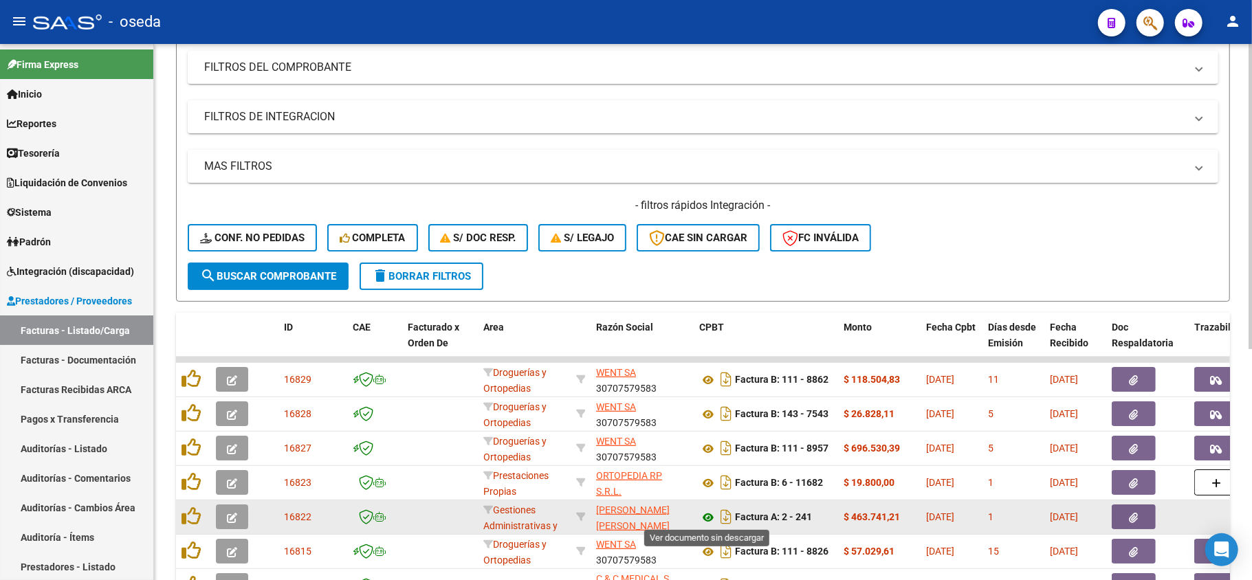
click at [708, 512] on icon at bounding box center [708, 518] width 18 height 17
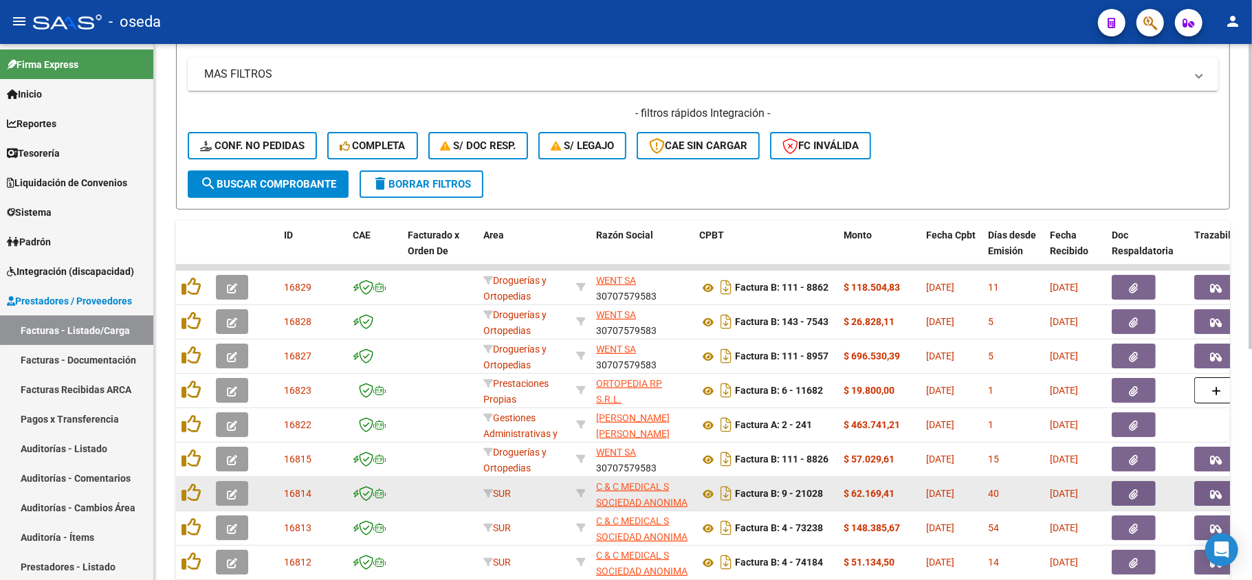
scroll to position [367, 0]
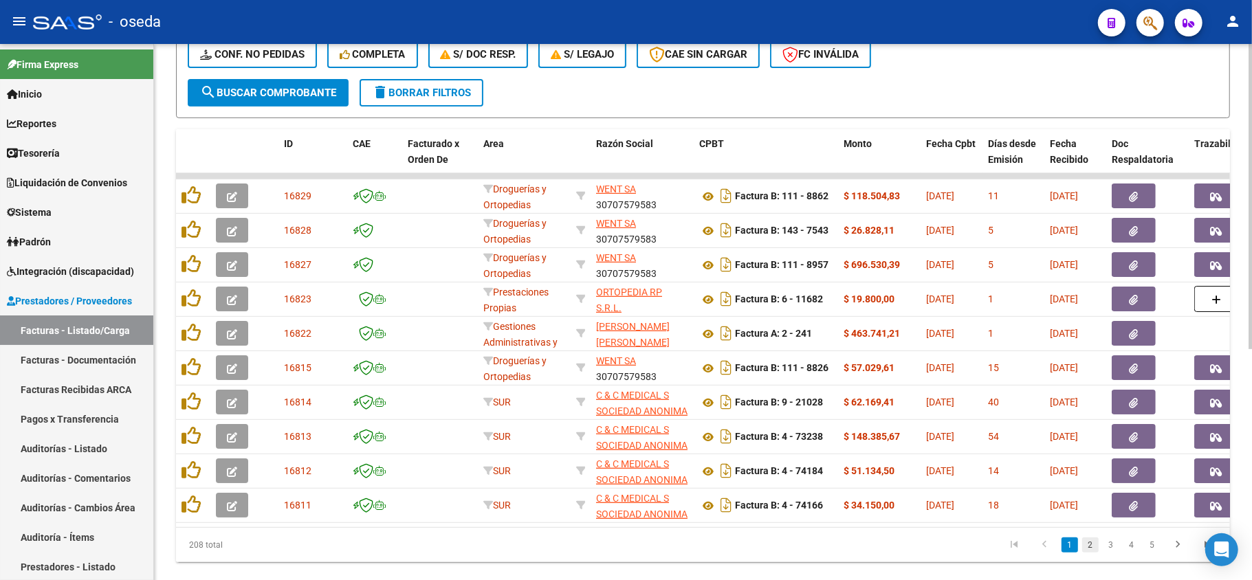
click at [1087, 553] on link "2" at bounding box center [1090, 545] width 17 height 15
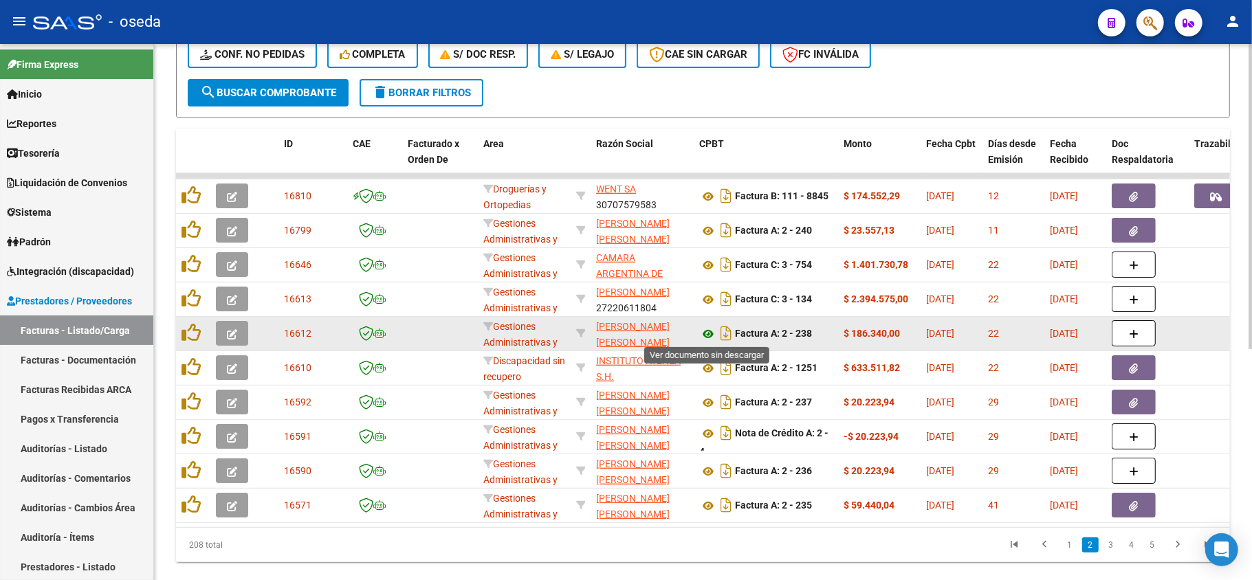
click at [707, 331] on icon at bounding box center [708, 334] width 18 height 17
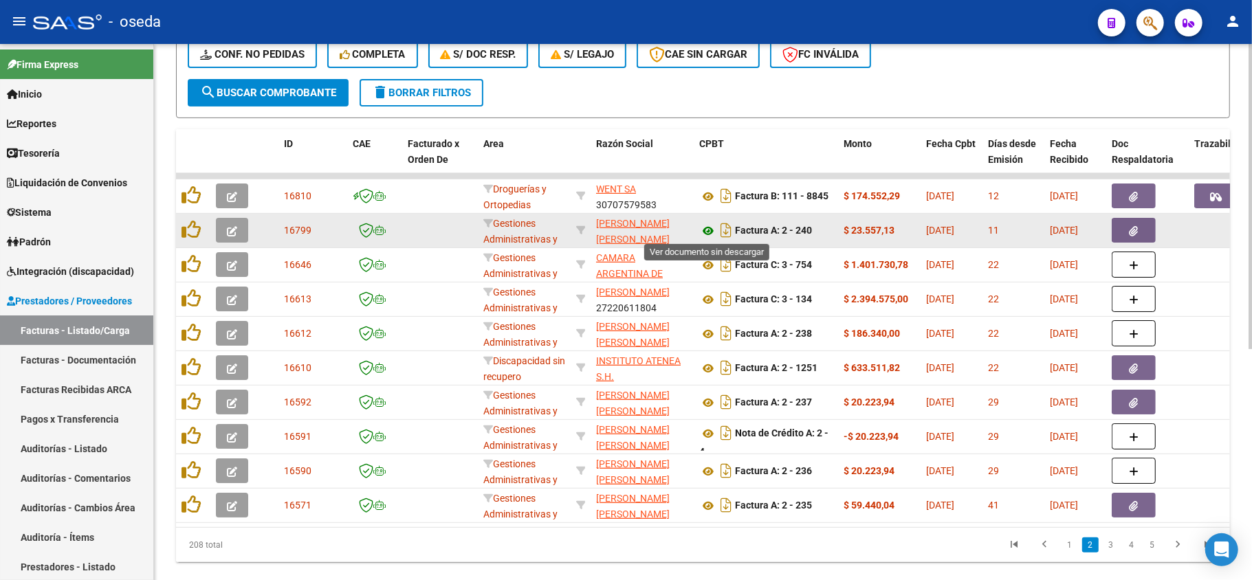
click at [708, 229] on icon at bounding box center [708, 231] width 18 height 17
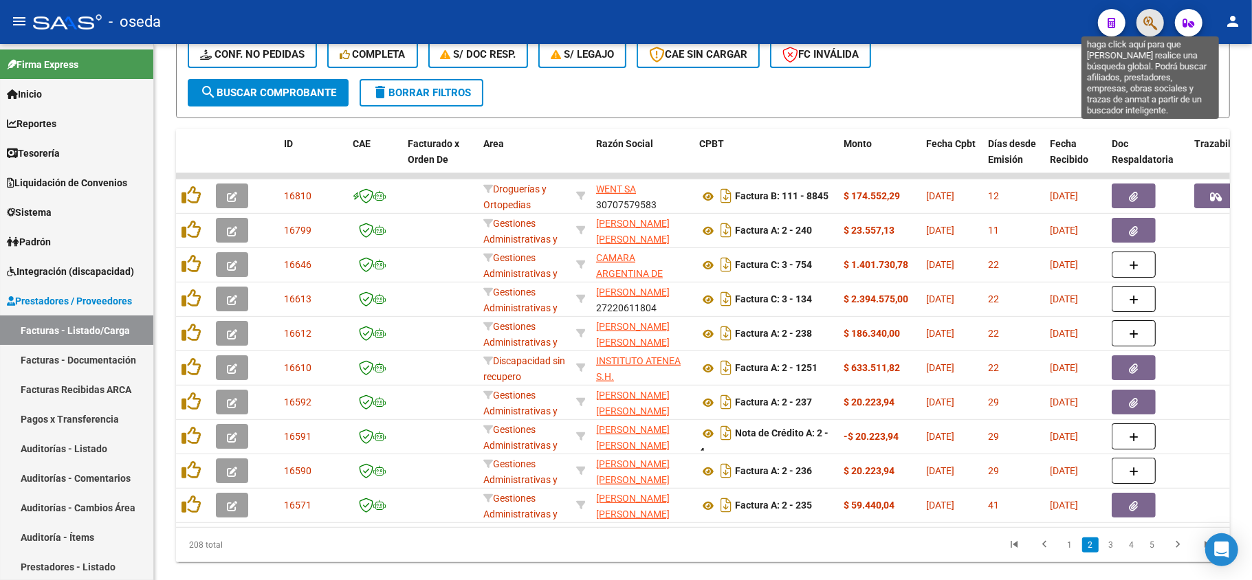
click at [1156, 22] on icon "button" at bounding box center [1151, 23] width 14 height 16
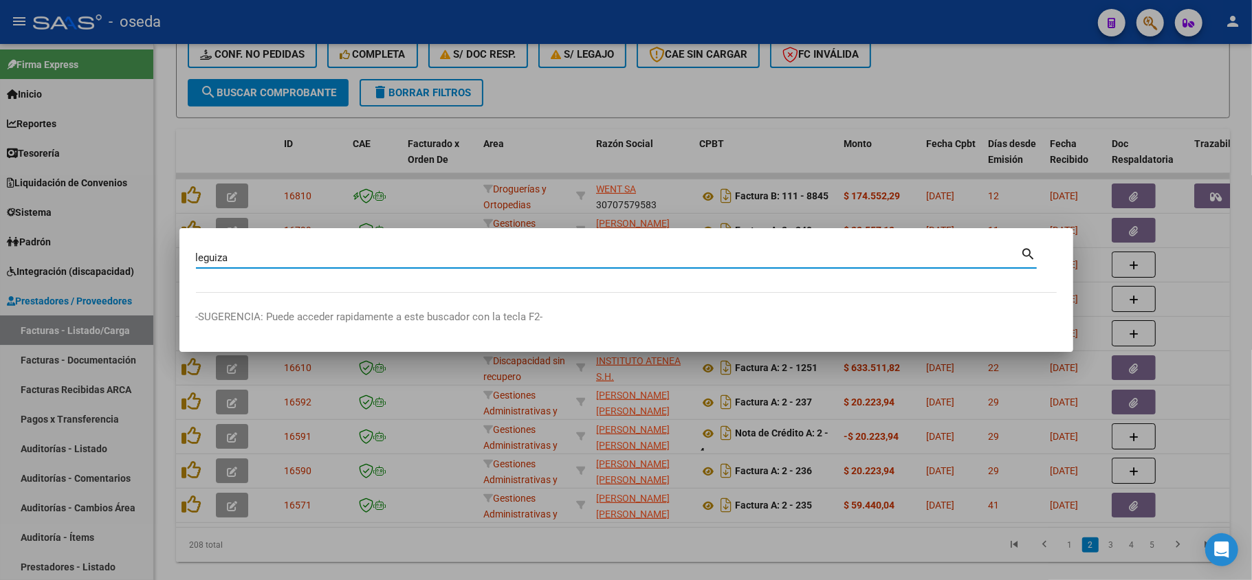
type input "leguiza"
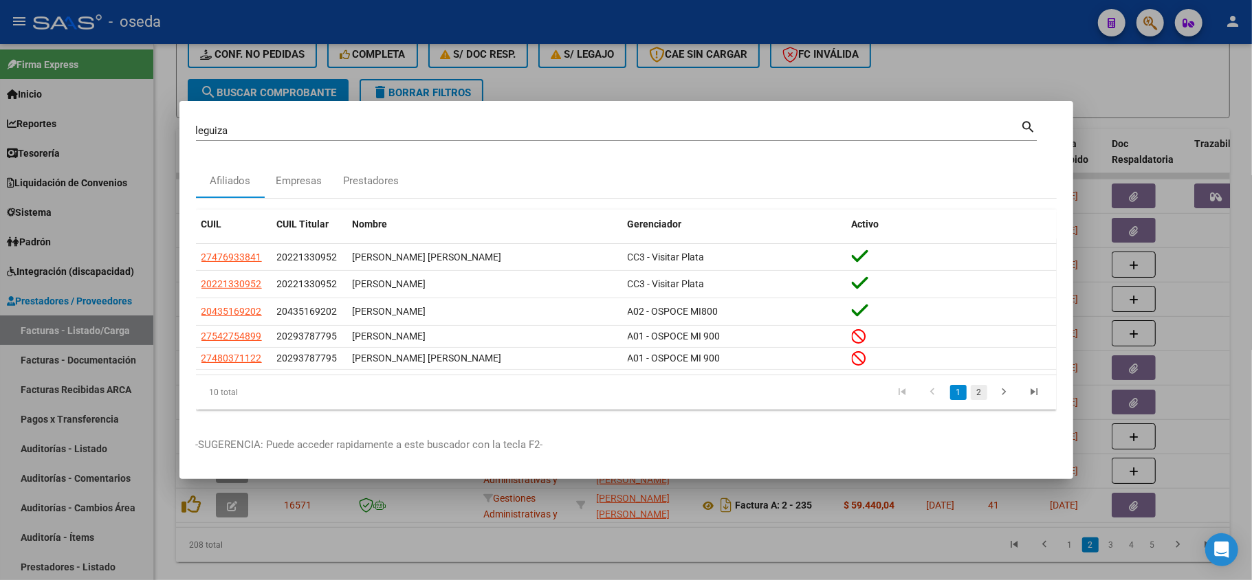
click at [981, 392] on link "2" at bounding box center [979, 392] width 17 height 15
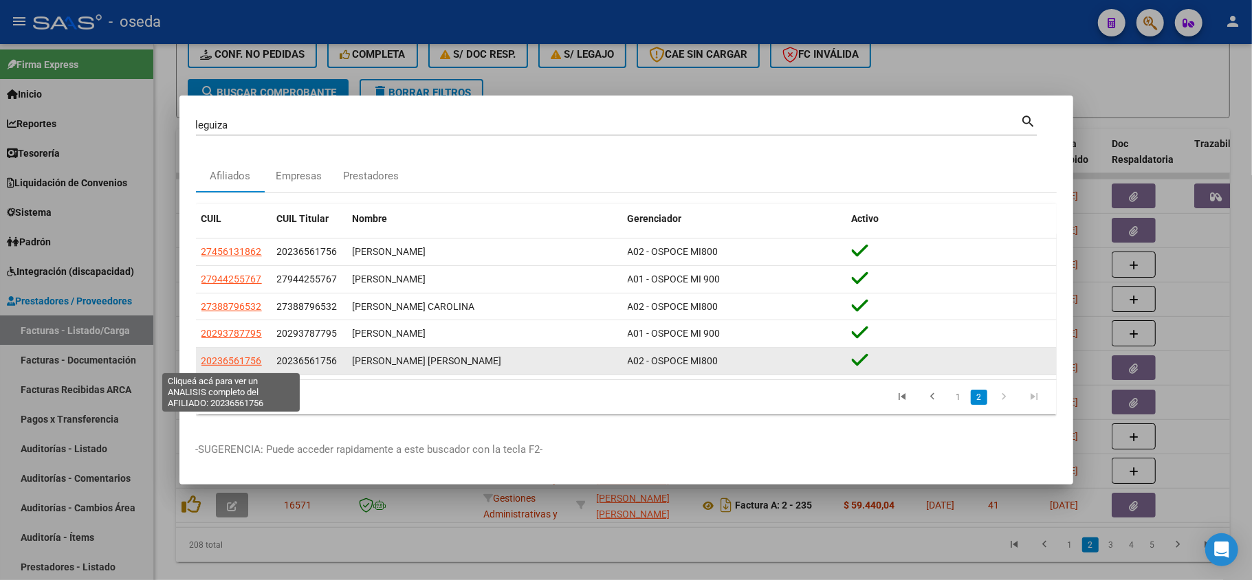
click at [239, 363] on span "20236561756" at bounding box center [232, 361] width 61 height 11
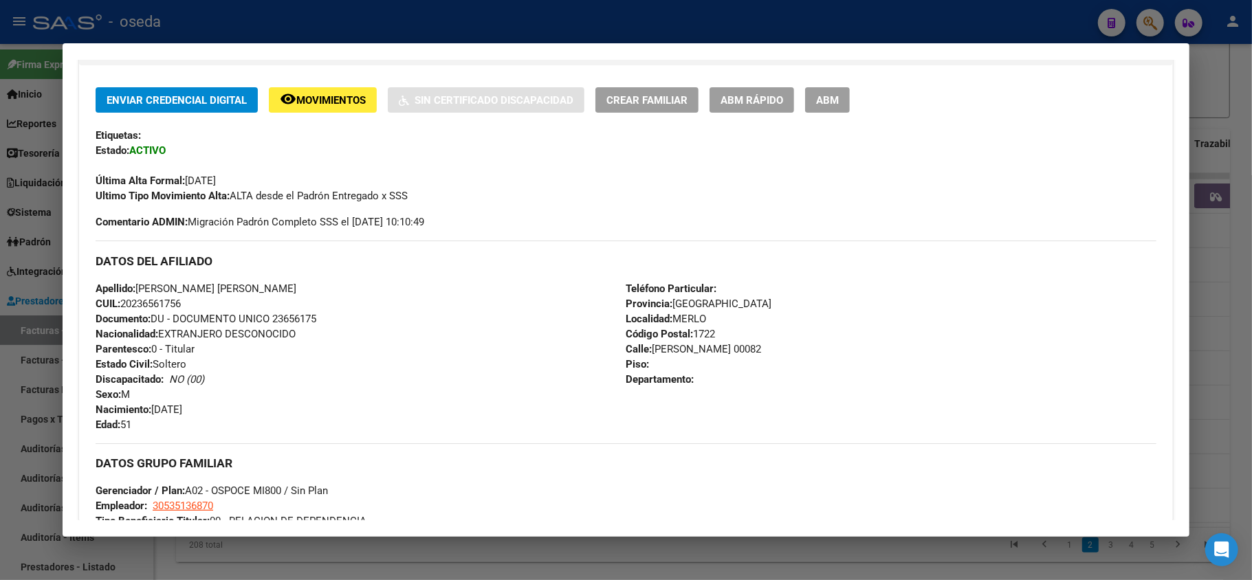
scroll to position [458, 0]
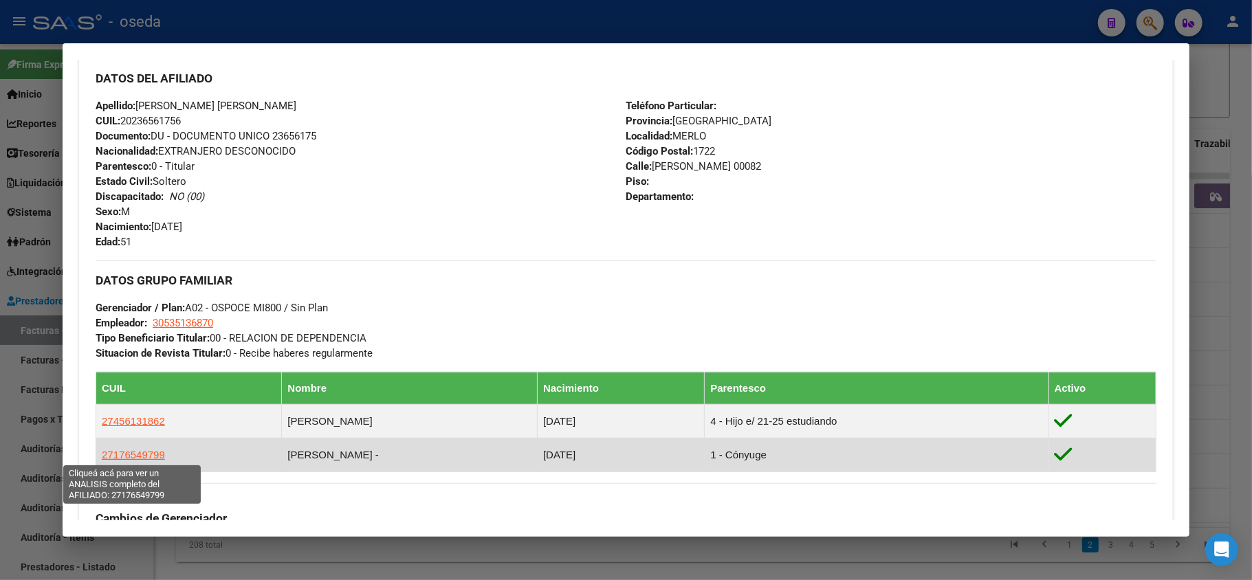
click at [127, 455] on span "27176549799" at bounding box center [133, 455] width 63 height 12
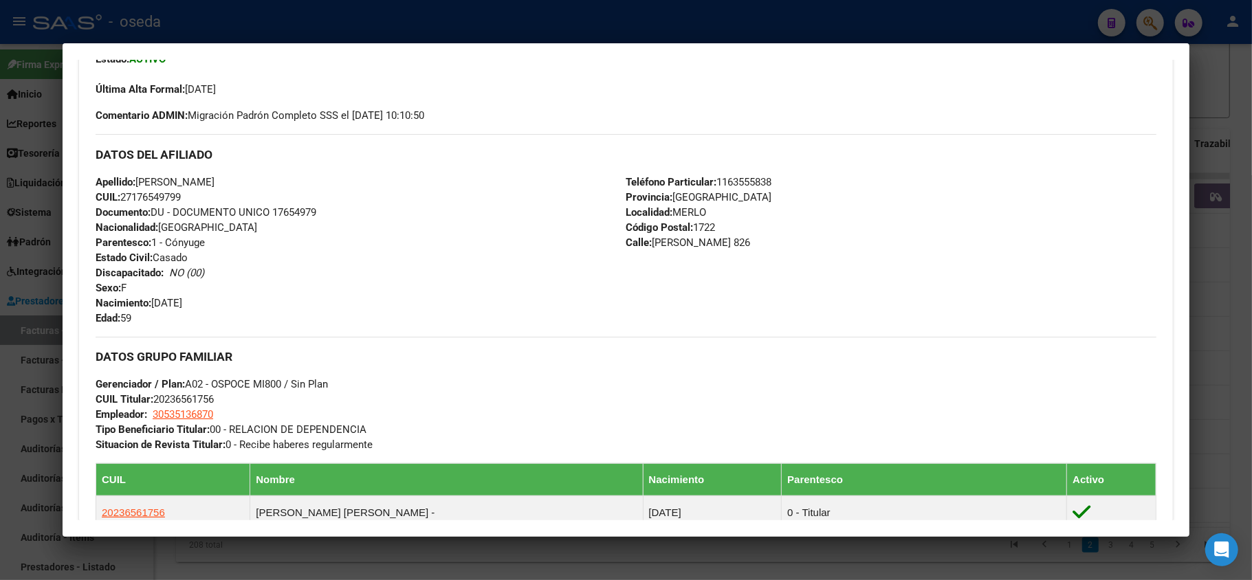
scroll to position [550, 0]
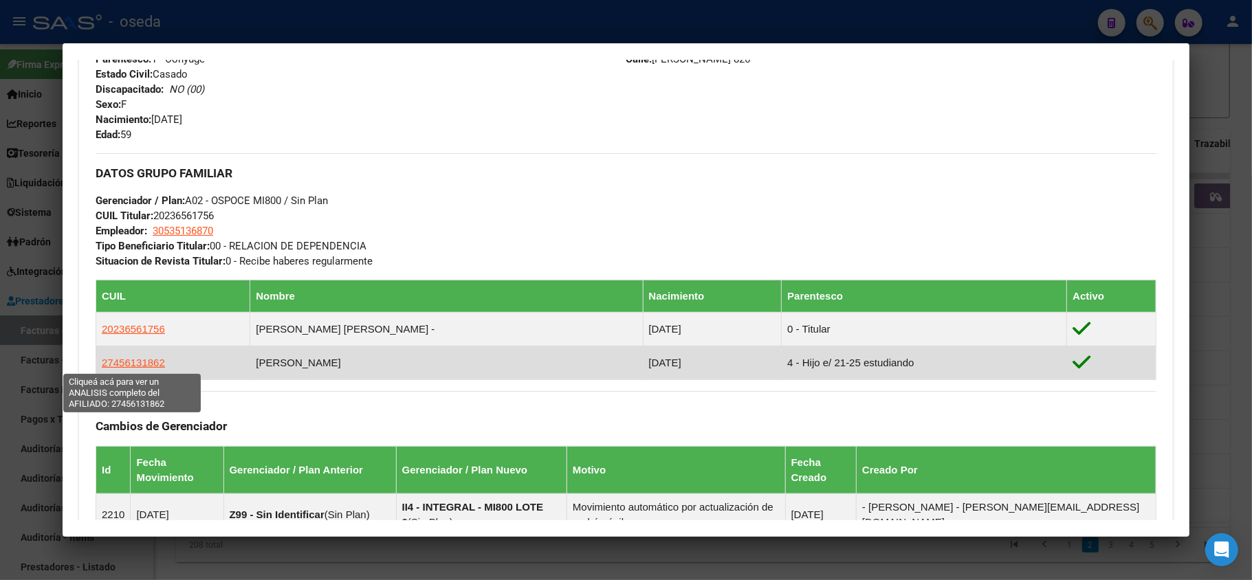
click at [128, 367] on span "27456131862" at bounding box center [133, 363] width 63 height 12
type textarea "27456131862"
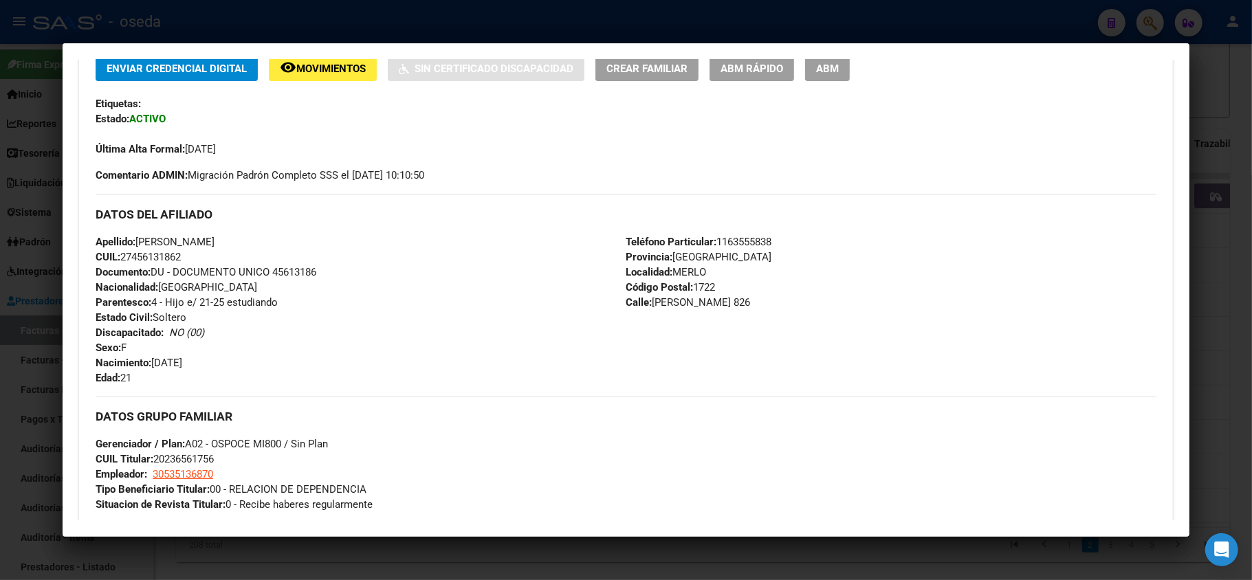
scroll to position [0, 0]
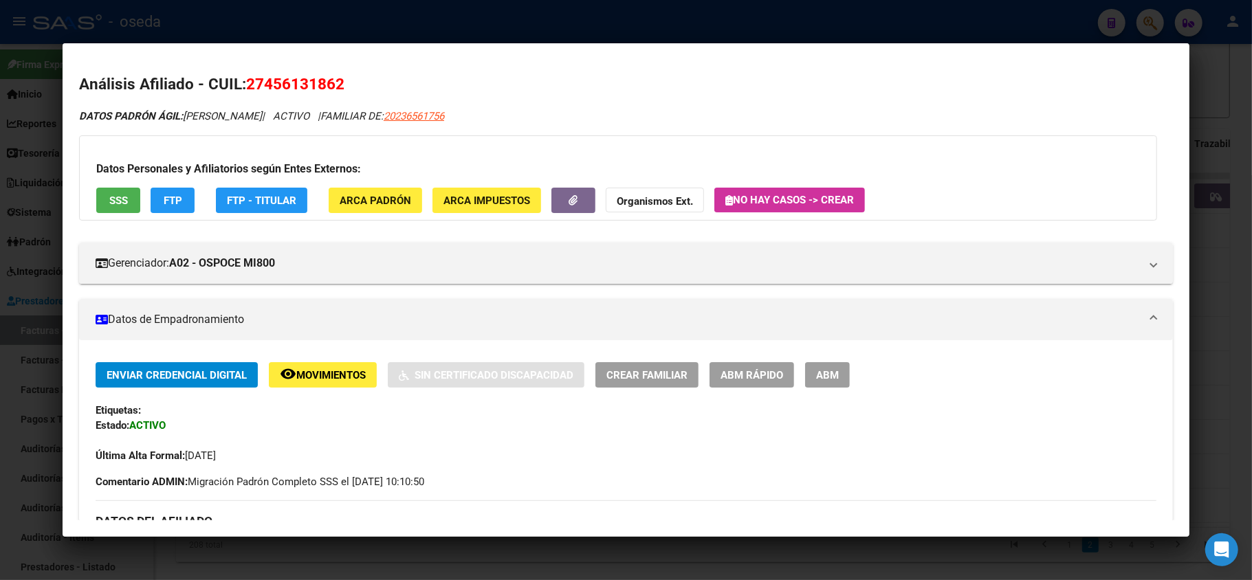
click at [118, 204] on span "SSS" at bounding box center [118, 201] width 19 height 12
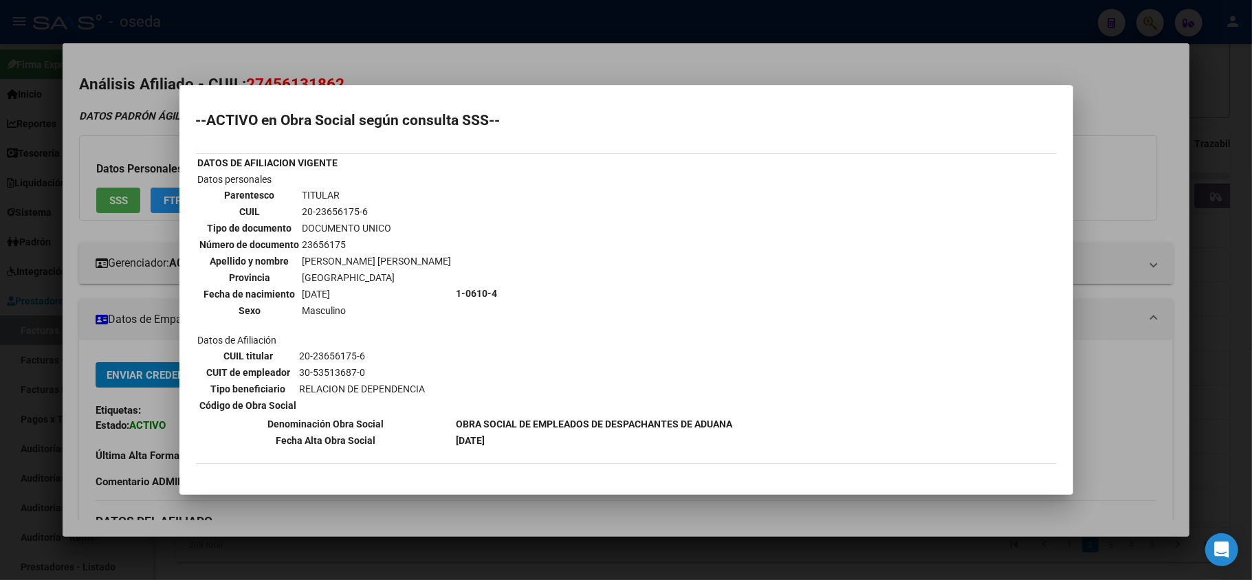
click at [98, 338] on div at bounding box center [626, 290] width 1252 height 580
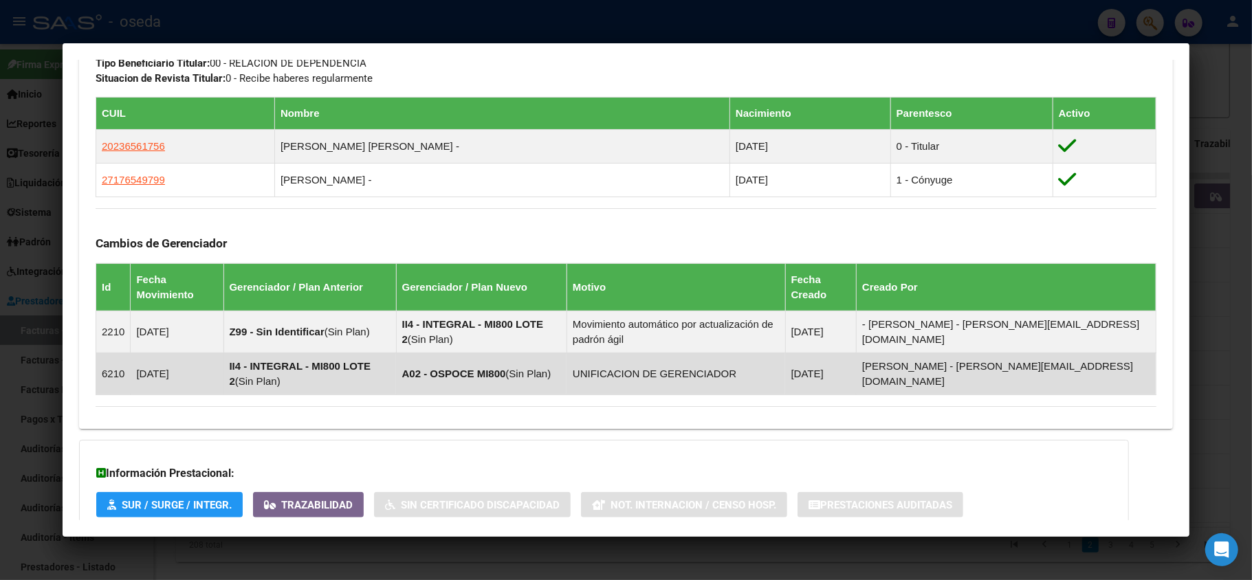
scroll to position [857, 0]
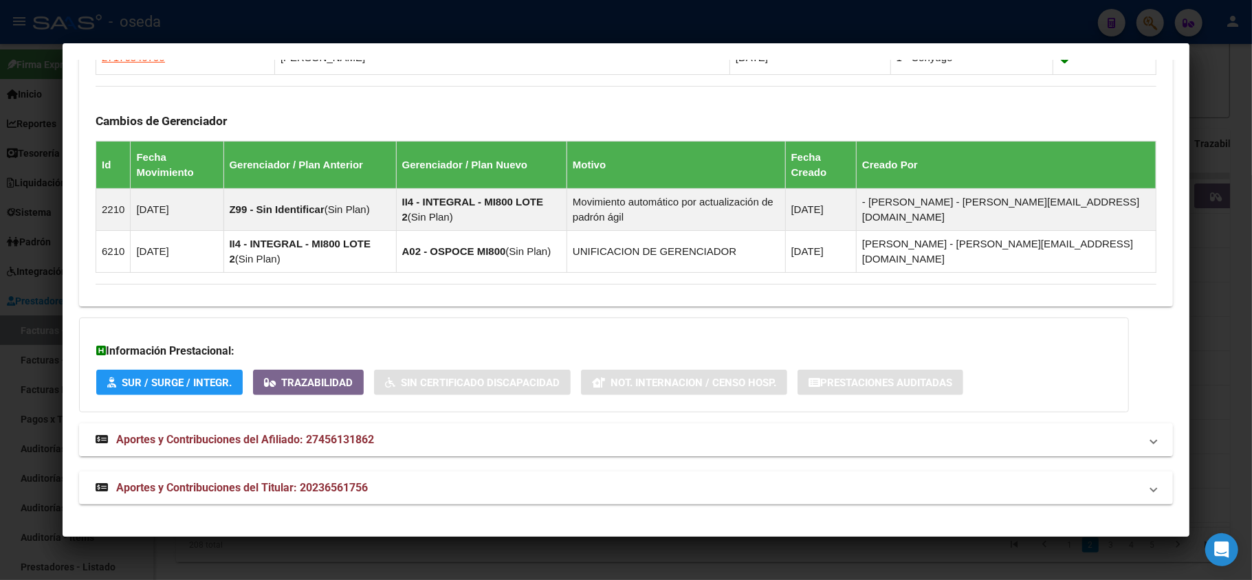
click at [186, 440] on span "Aportes y Contribuciones del Afiliado: 27456131862" at bounding box center [245, 439] width 258 height 13
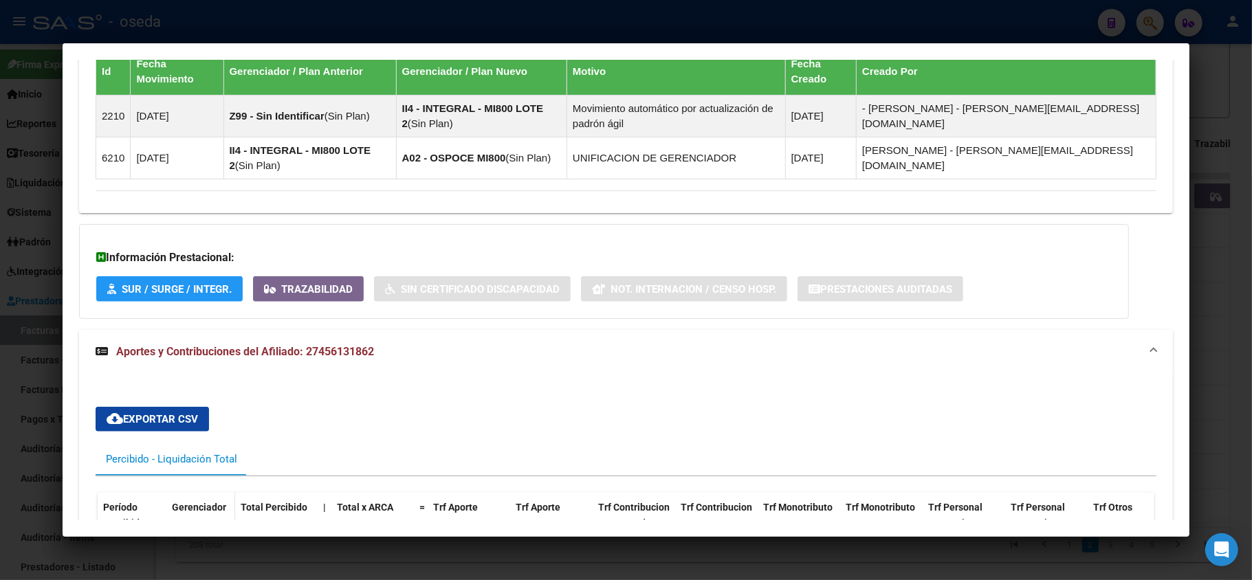
scroll to position [1041, 0]
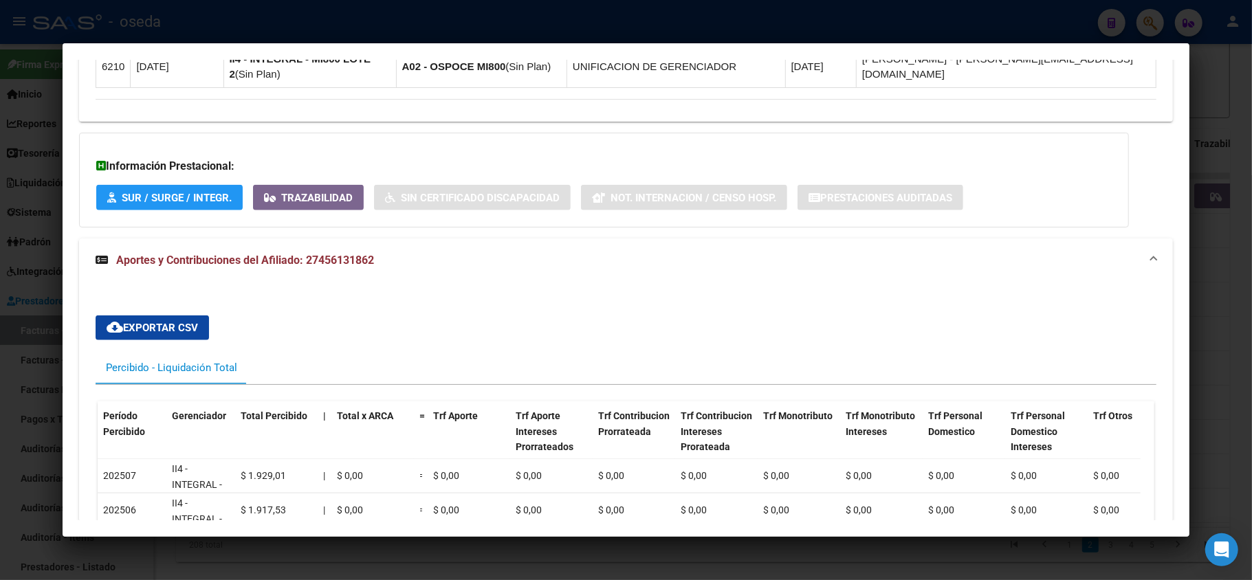
click at [0, 328] on div at bounding box center [626, 290] width 1252 height 580
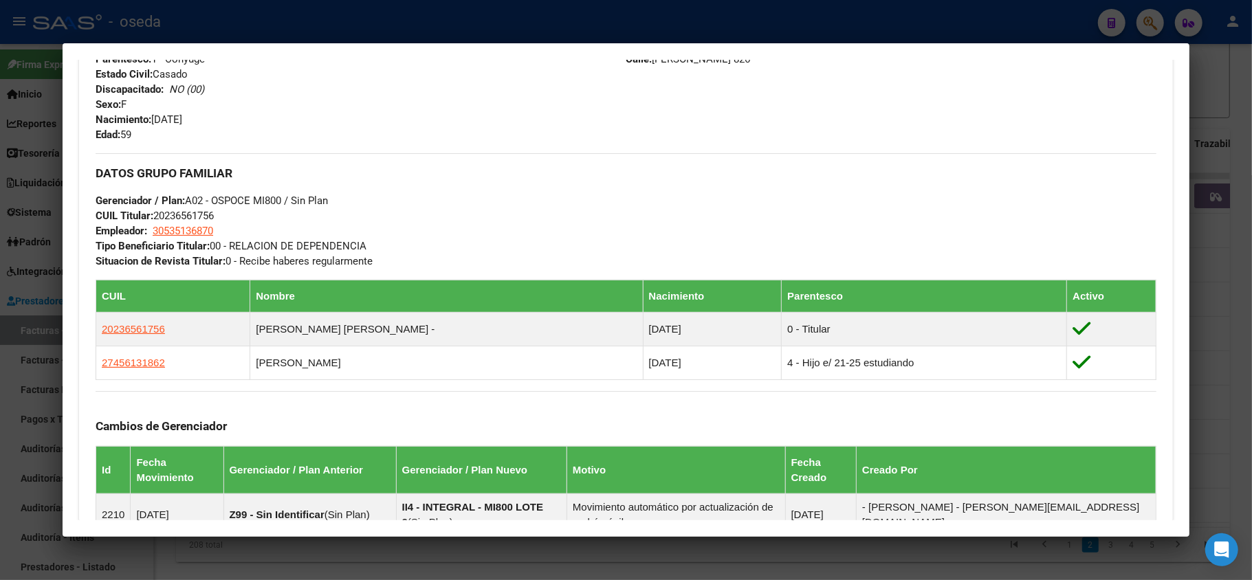
click at [0, 328] on div at bounding box center [626, 290] width 1252 height 580
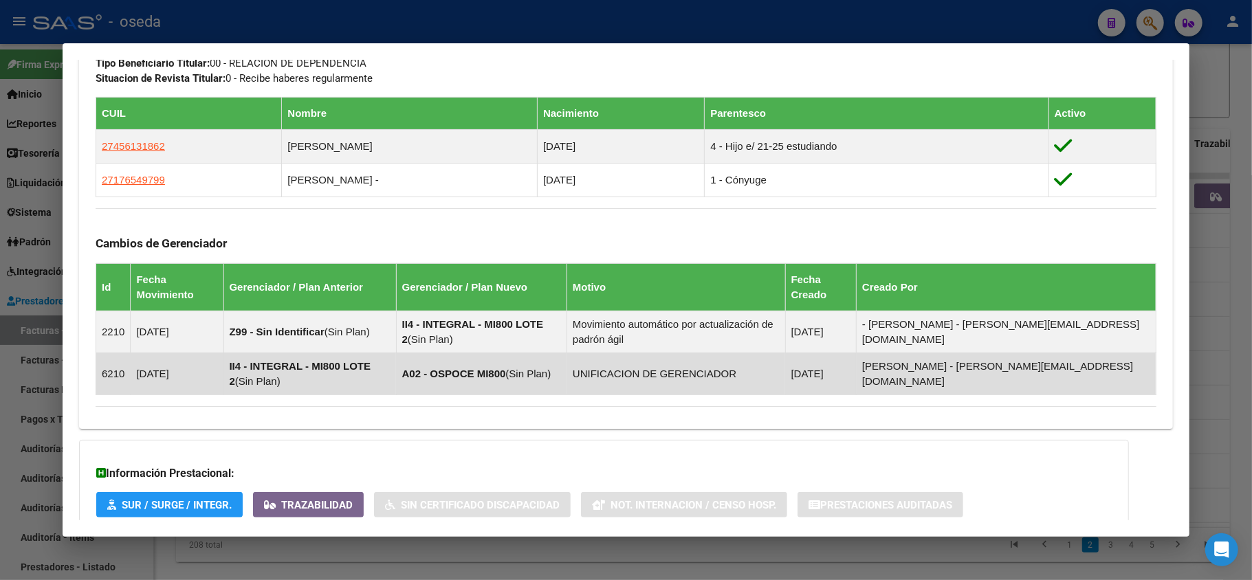
scroll to position [824, 0]
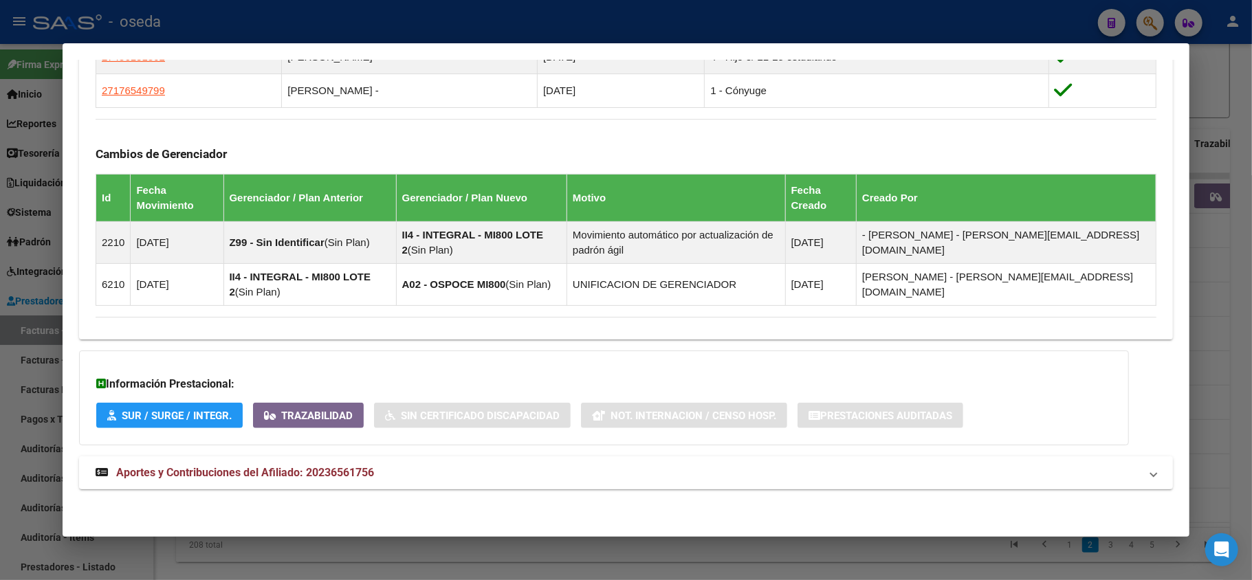
click at [318, 464] on mat-expansion-panel-header "Aportes y Contribuciones del Afiliado: 20236561756" at bounding box center [626, 473] width 1094 height 33
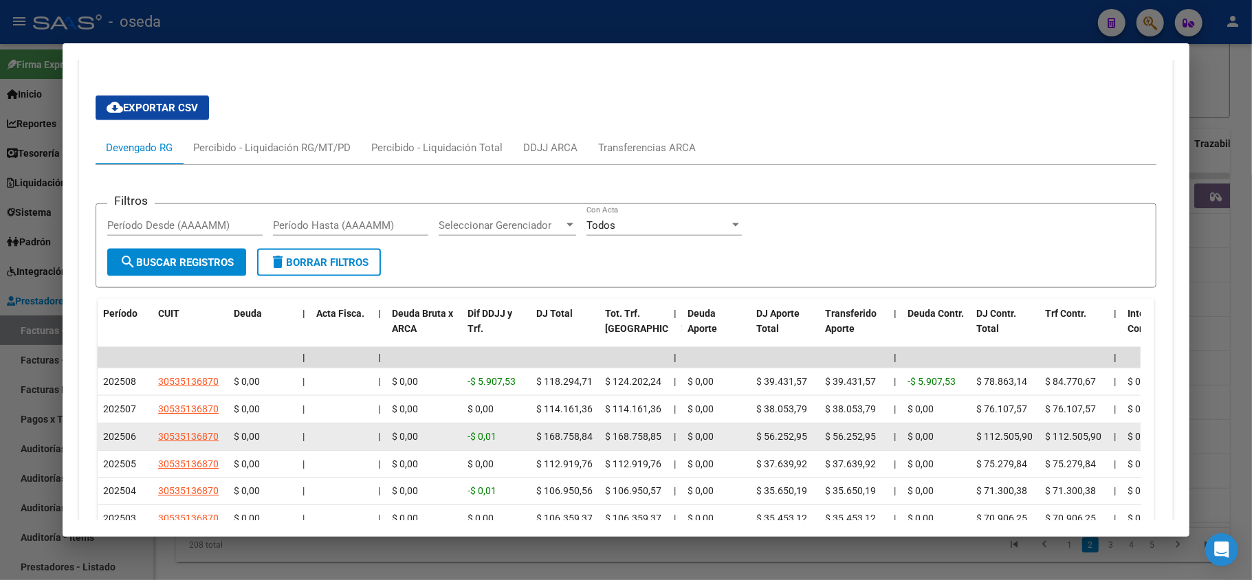
scroll to position [1352, 0]
